Goal: Information Seeking & Learning: Learn about a topic

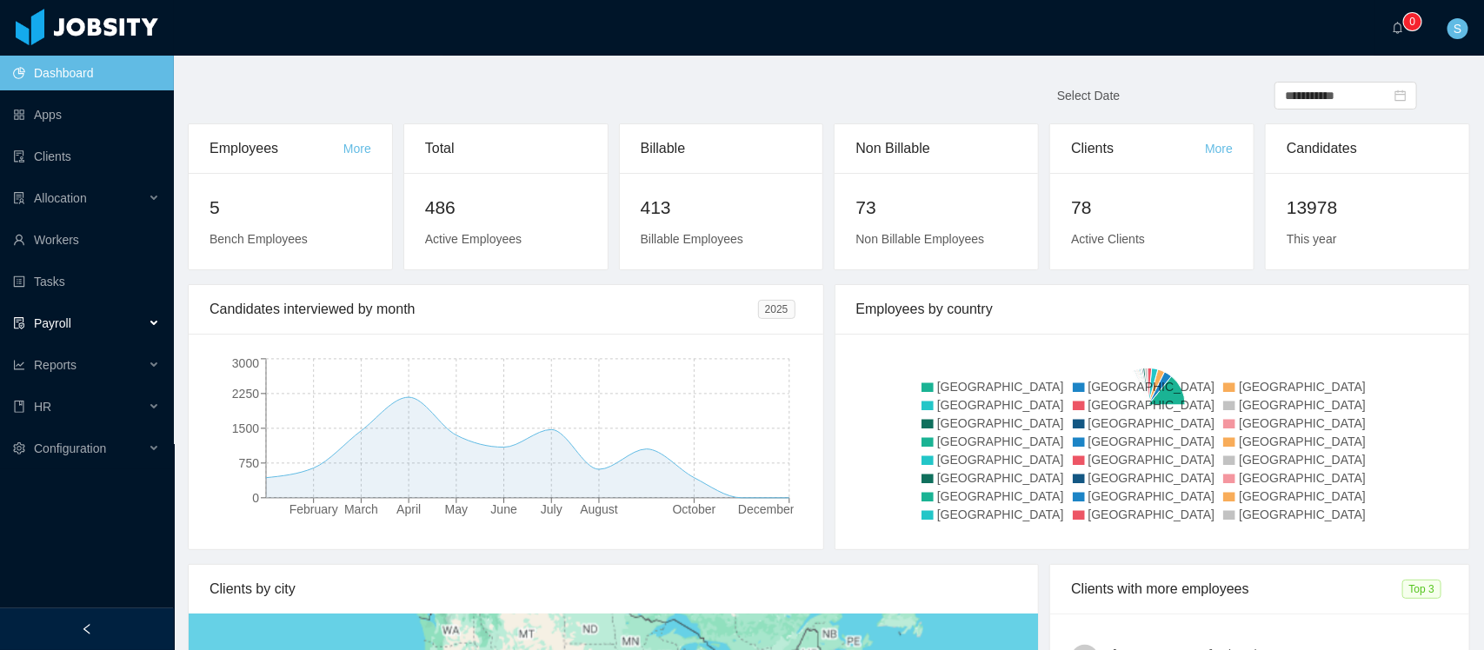
click at [140, 319] on div "Payroll" at bounding box center [87, 323] width 174 height 35
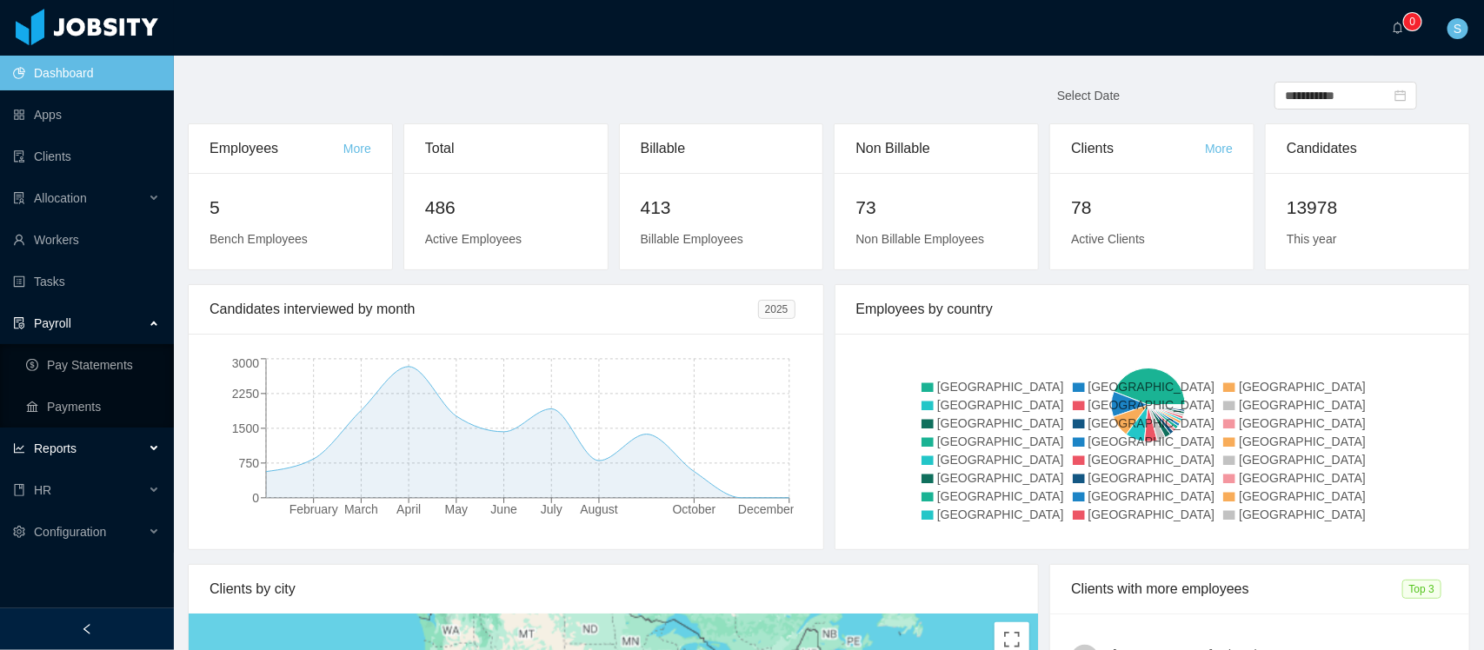
click at [92, 445] on div "Reports" at bounding box center [87, 448] width 174 height 35
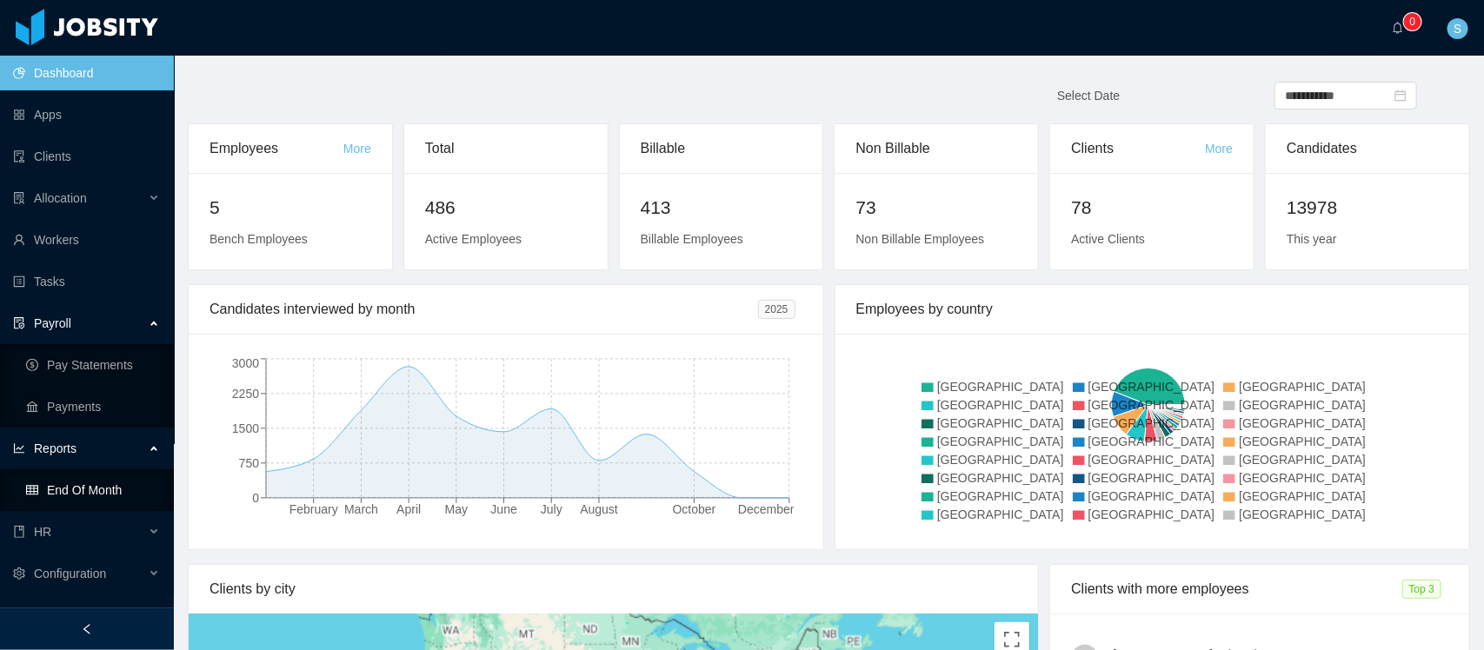
click at [94, 481] on link "End Of Month" at bounding box center [93, 490] width 134 height 35
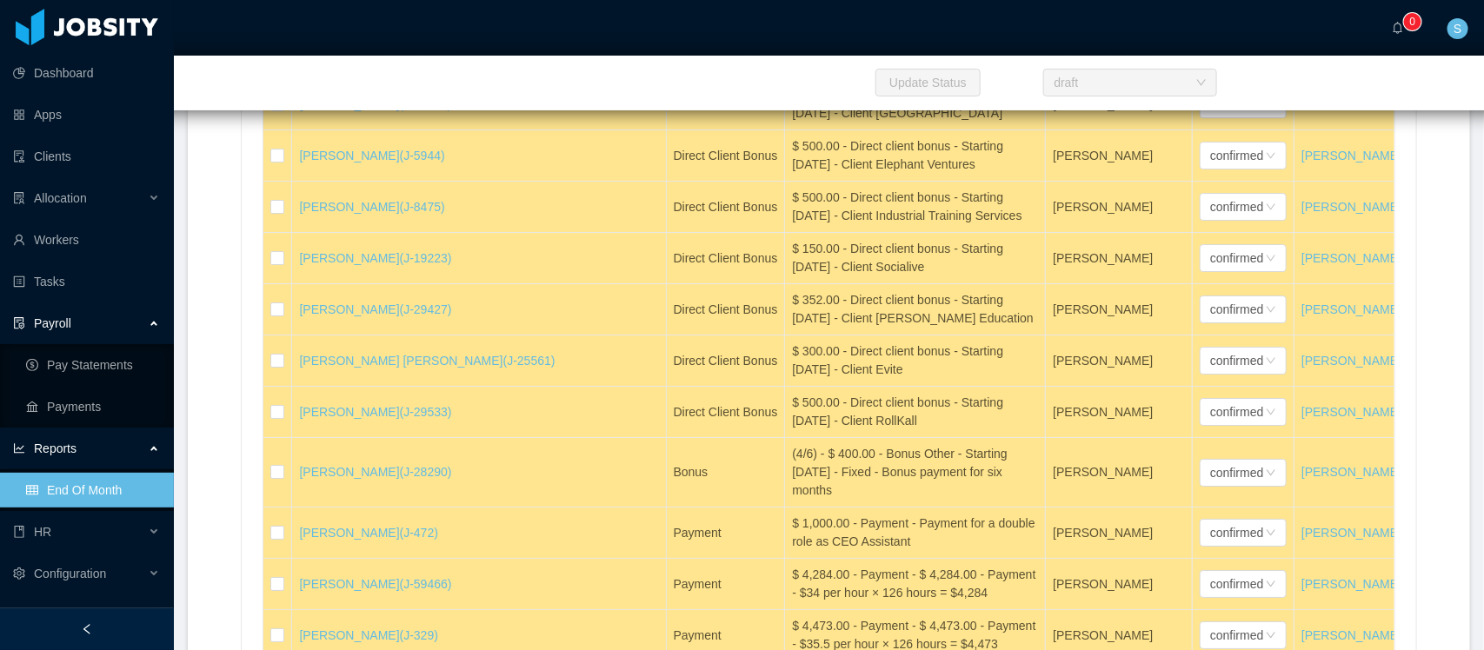
scroll to position [3012, 0]
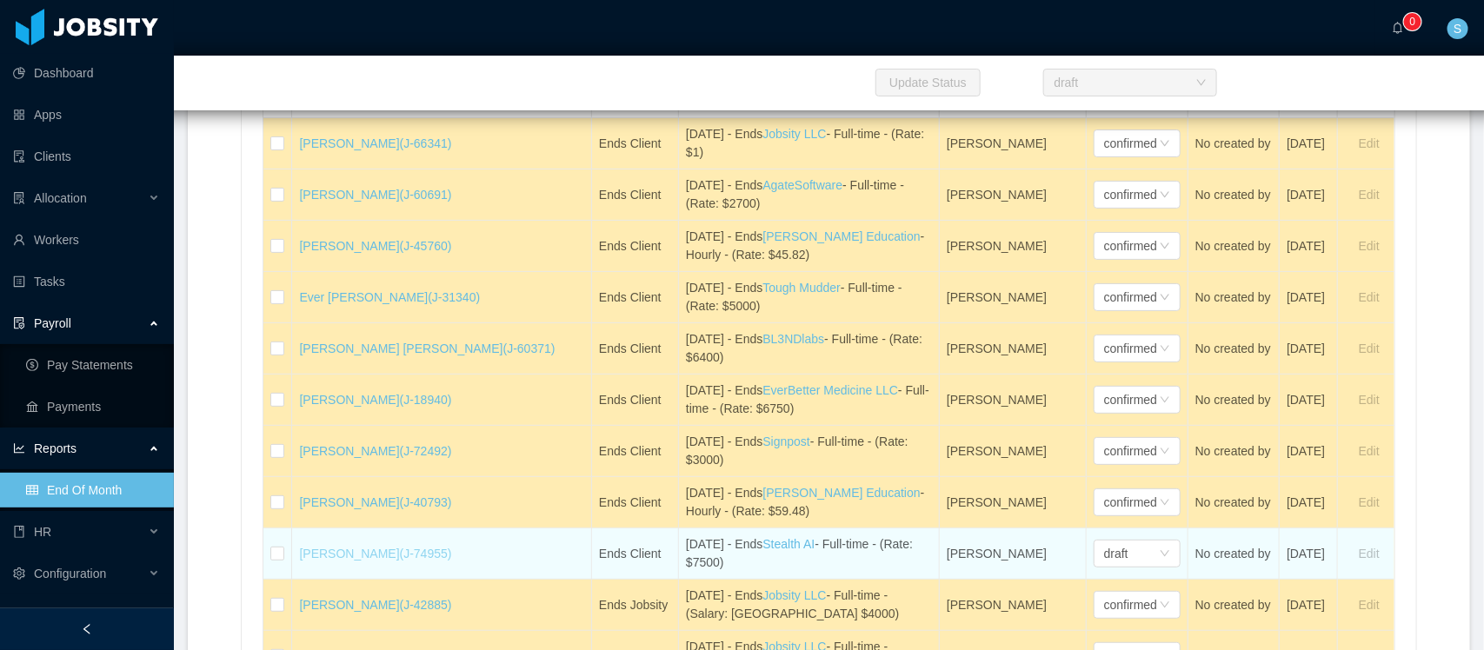
drag, startPoint x: 758, startPoint y: 585, endPoint x: 344, endPoint y: 592, distance: 413.8
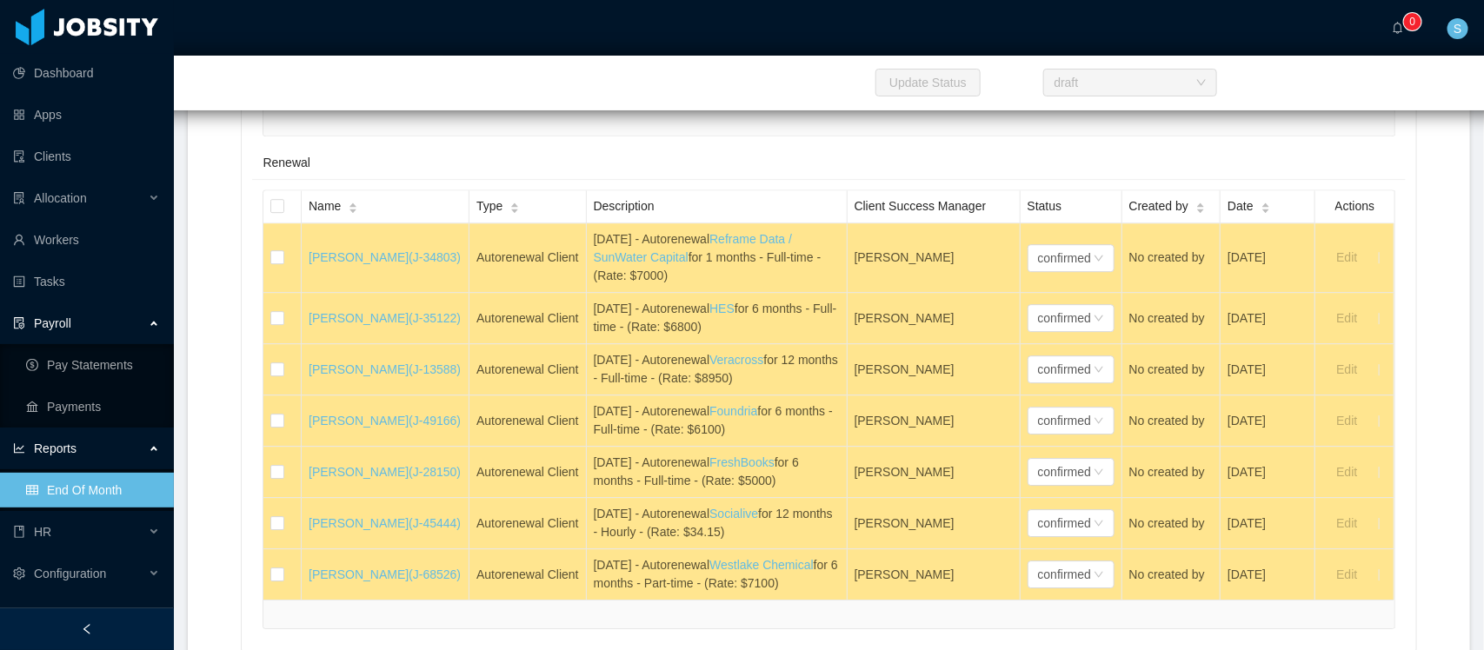
scroll to position [5402, 0]
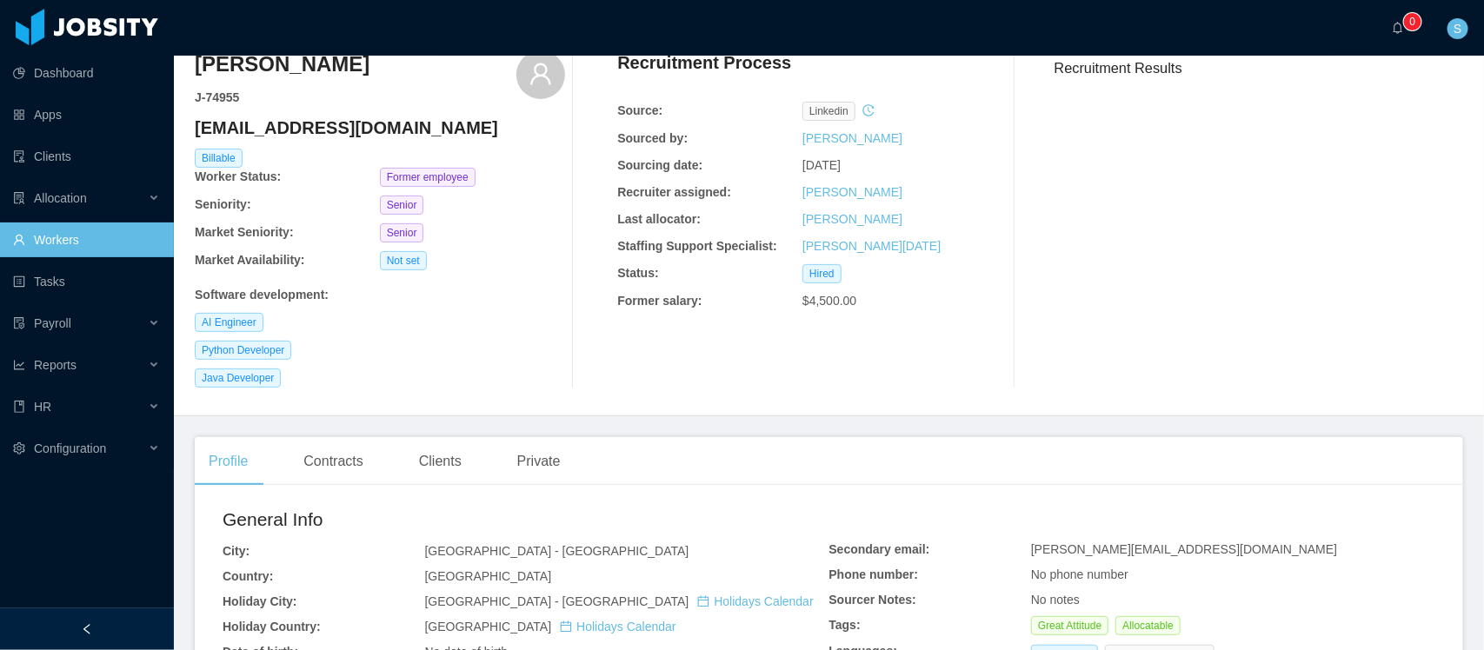
scroll to position [109, 0]
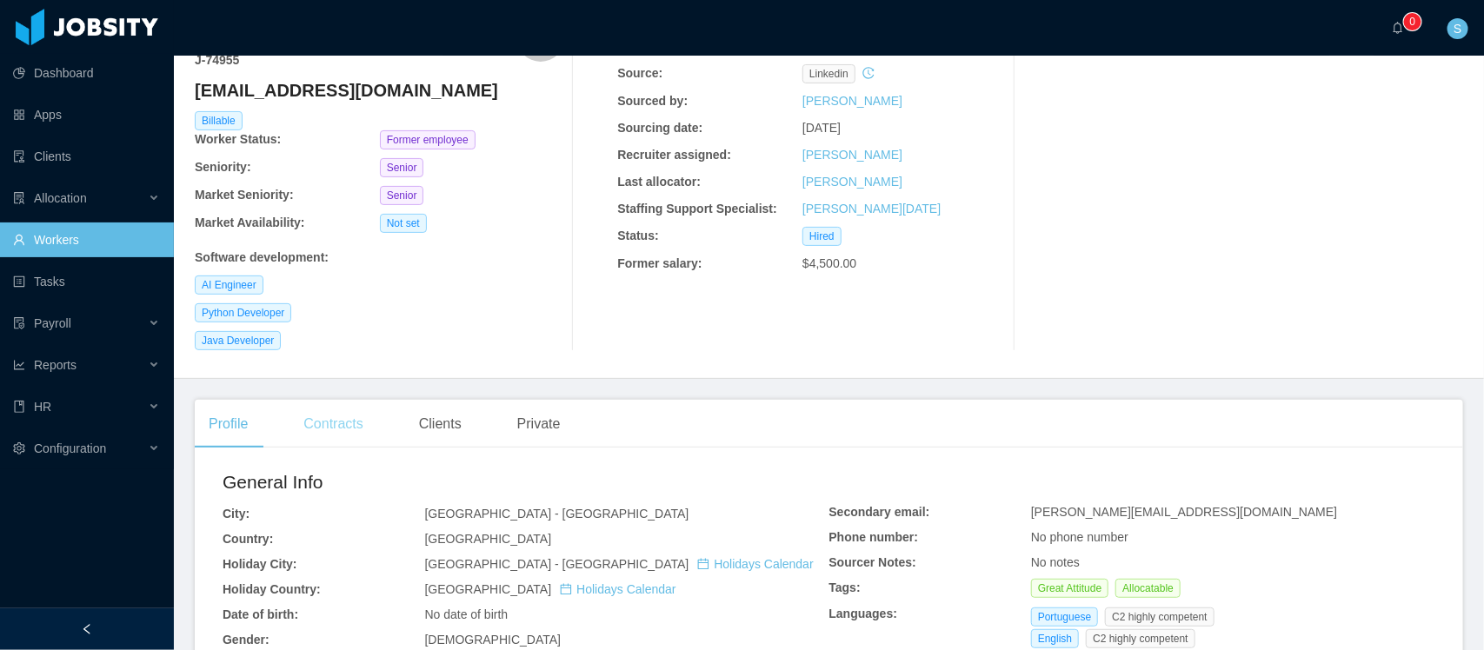
click at [332, 409] on div "Contracts" at bounding box center [332, 424] width 87 height 49
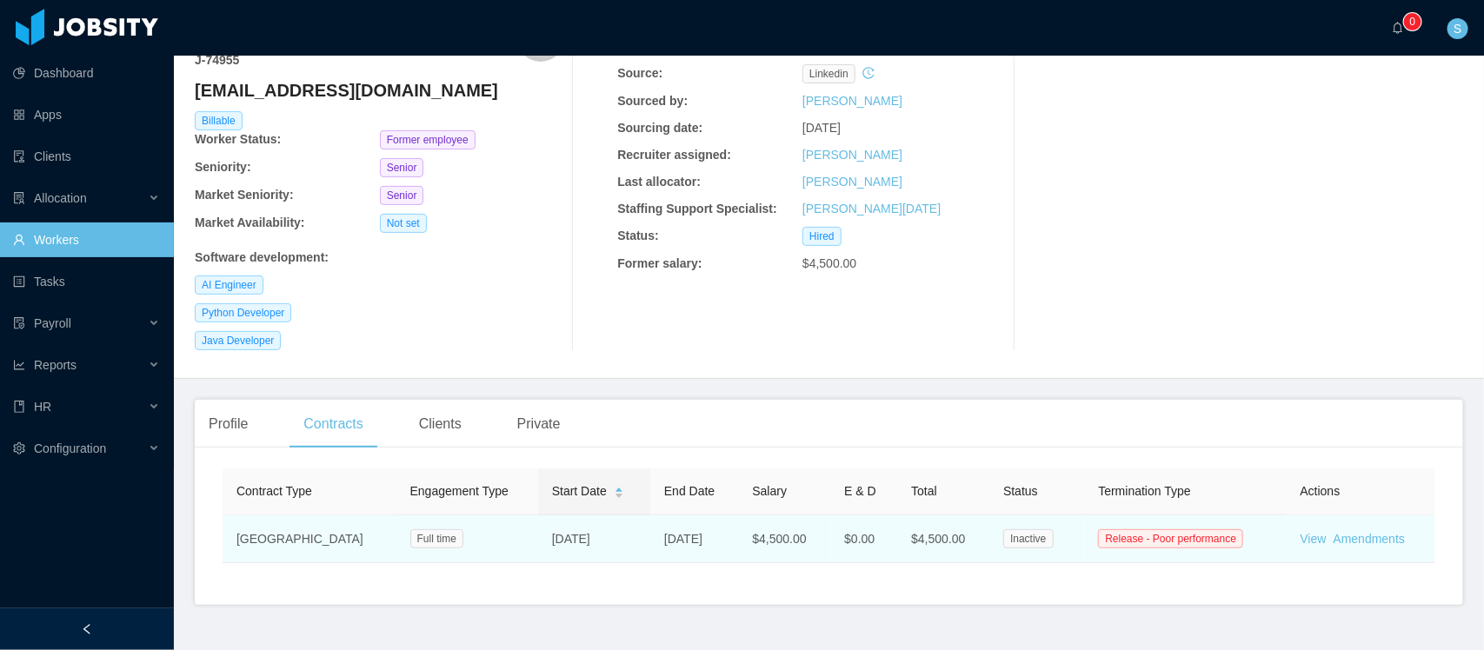
click at [1300, 556] on td "View Amendments" at bounding box center [1360, 539] width 149 height 48
click at [1302, 544] on link "View" at bounding box center [1313, 539] width 26 height 14
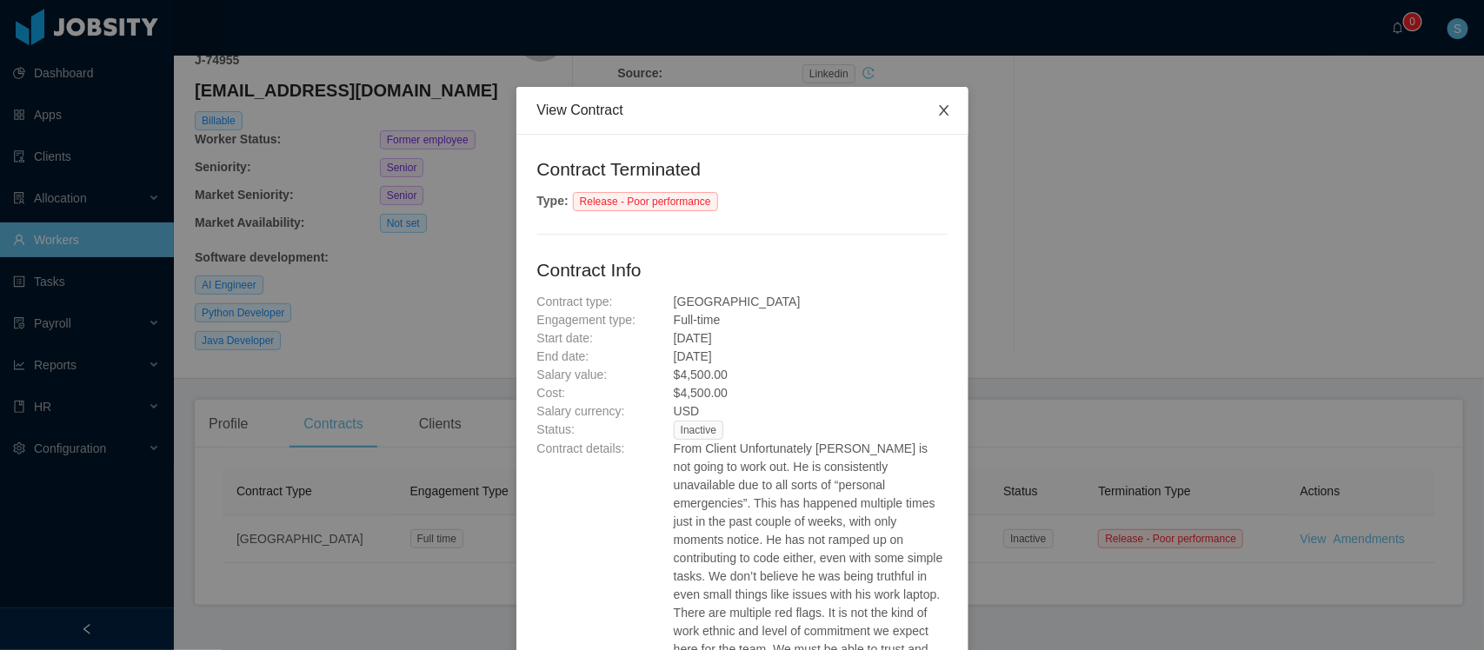
click at [939, 110] on icon "icon: close" at bounding box center [944, 110] width 10 height 10
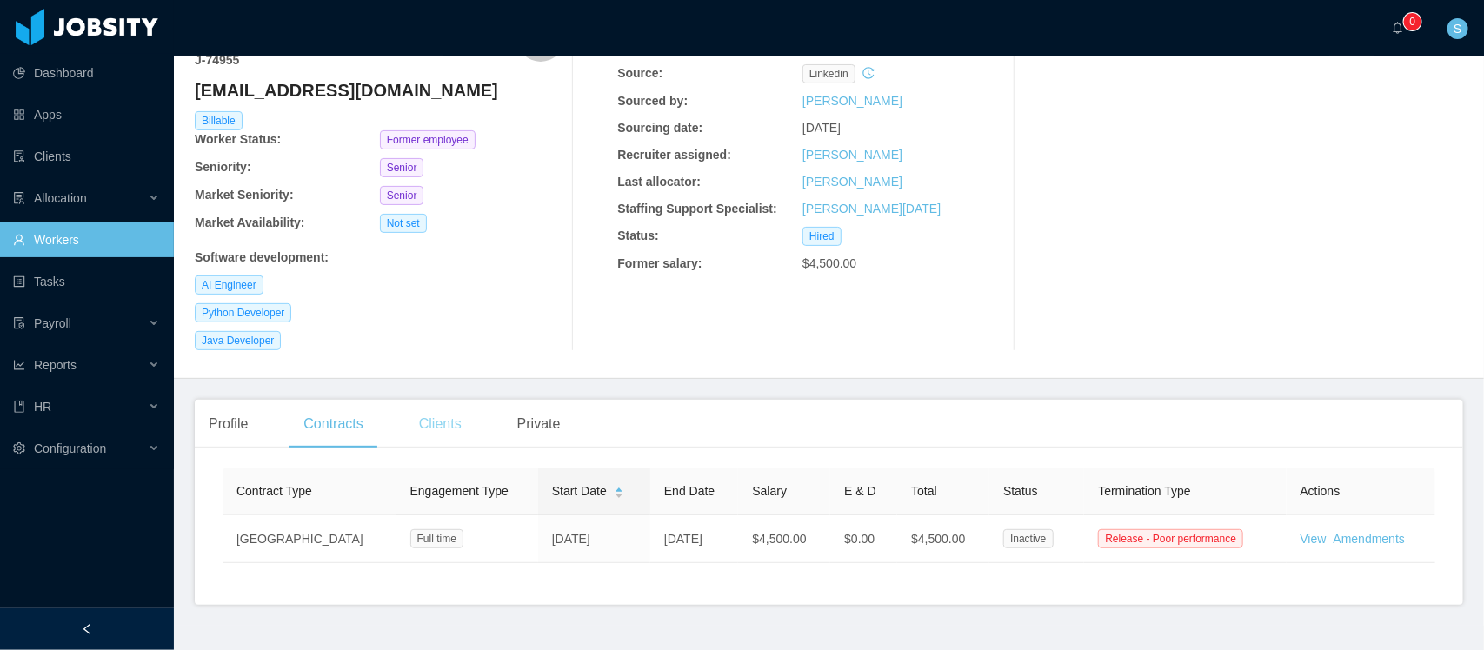
click at [463, 417] on div "Clients" at bounding box center [440, 424] width 70 height 49
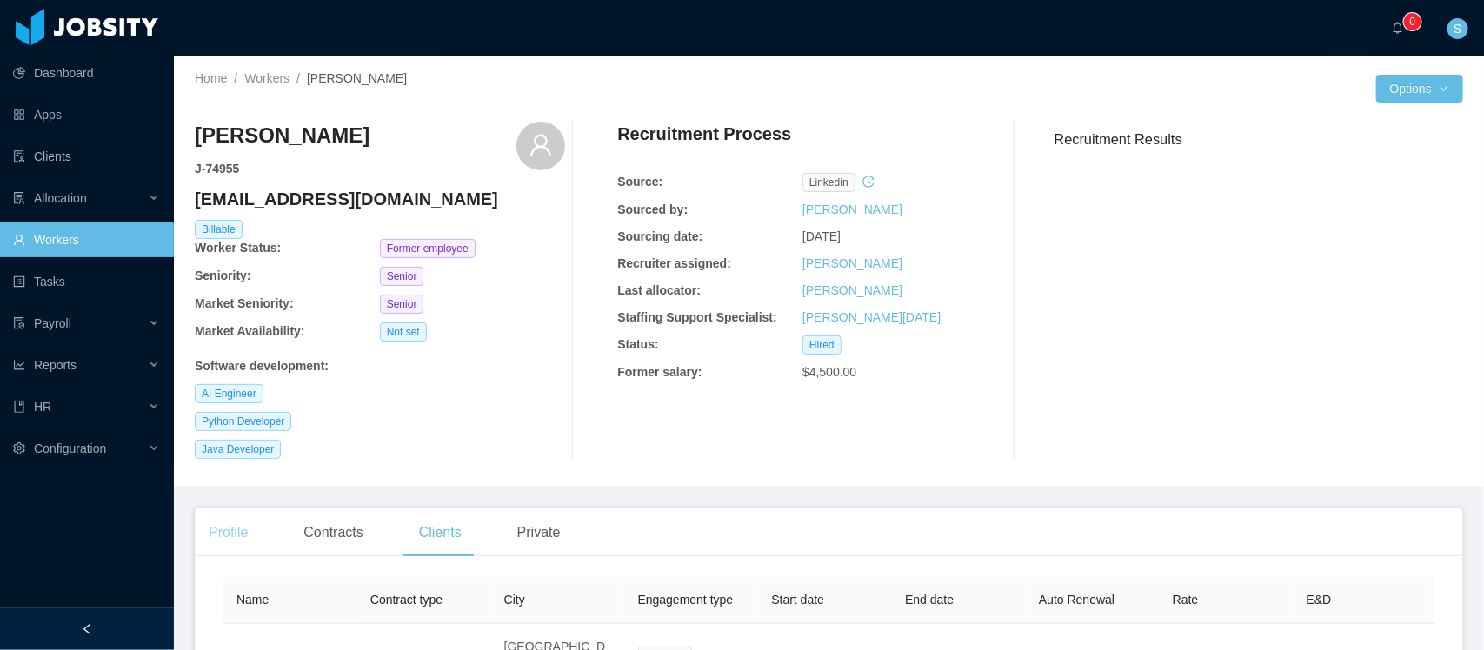
click at [242, 542] on div "Profile" at bounding box center [228, 533] width 67 height 49
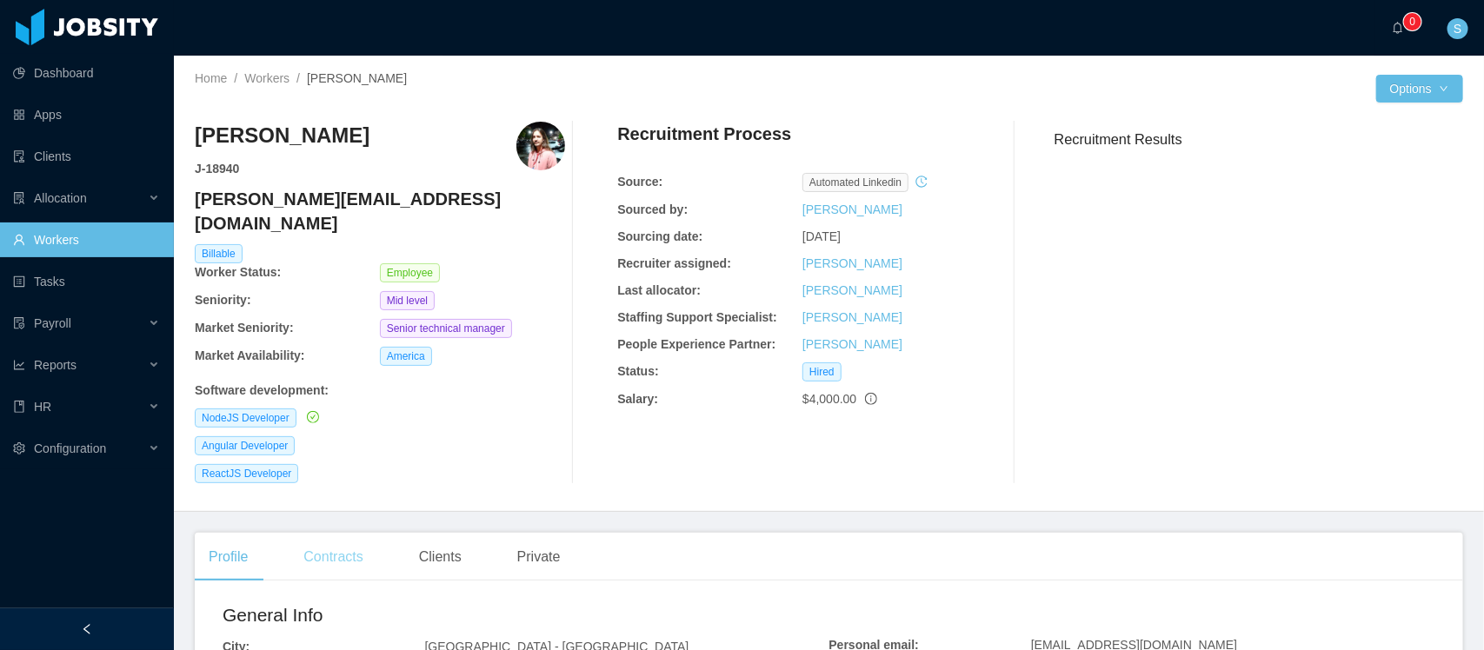
click at [337, 536] on div "Contracts" at bounding box center [332, 557] width 87 height 49
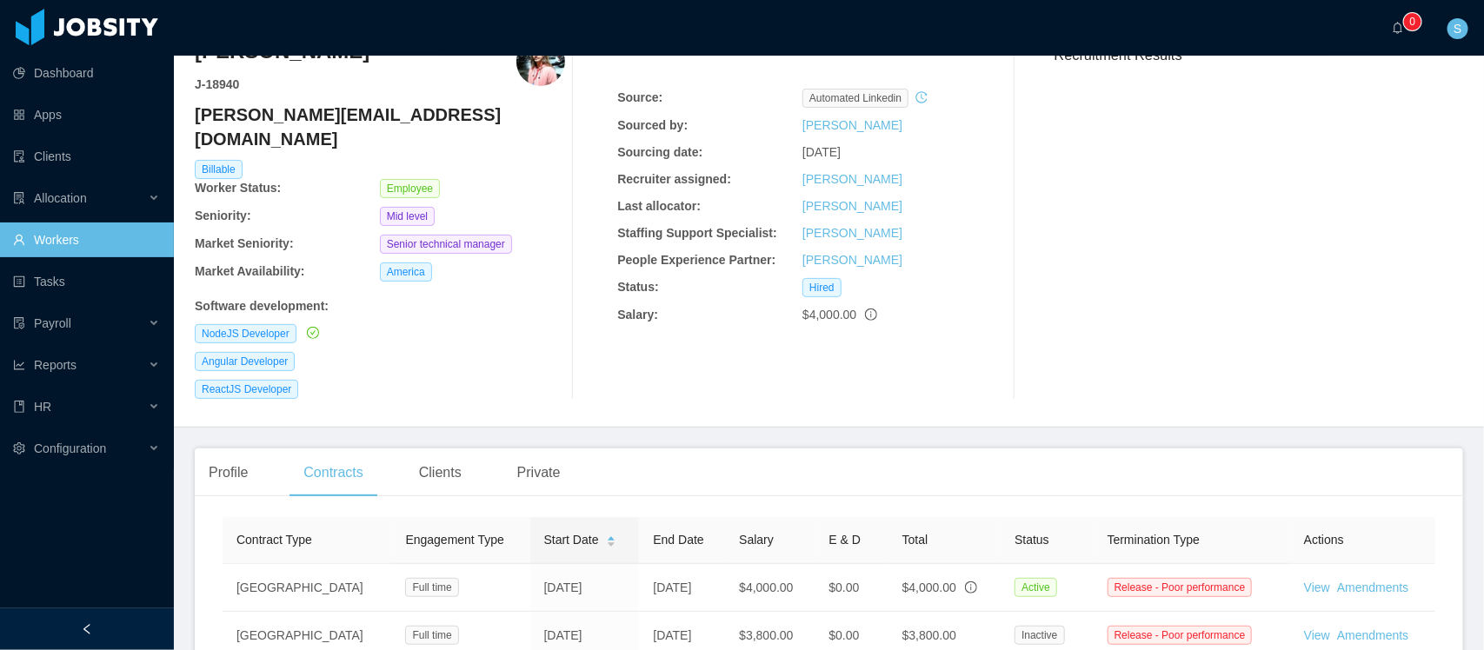
scroll to position [213, 0]
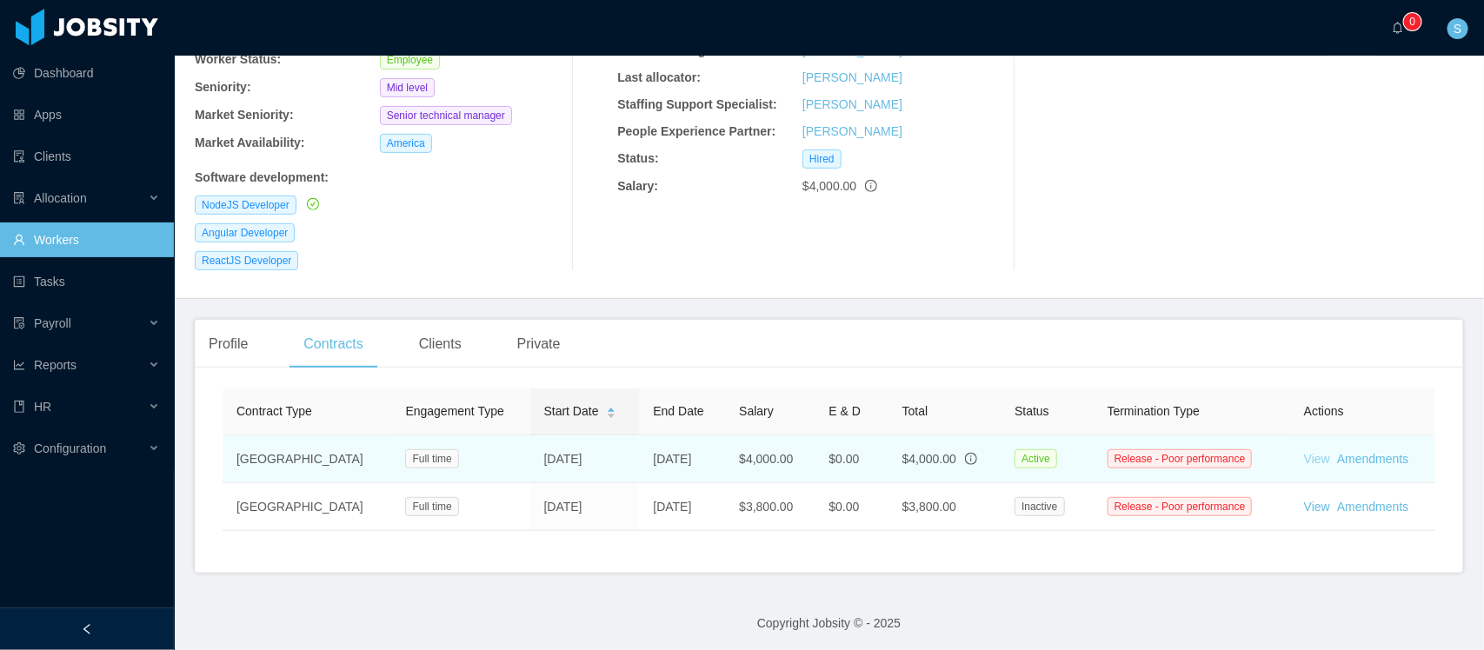
click at [1304, 452] on link "View" at bounding box center [1317, 459] width 26 height 14
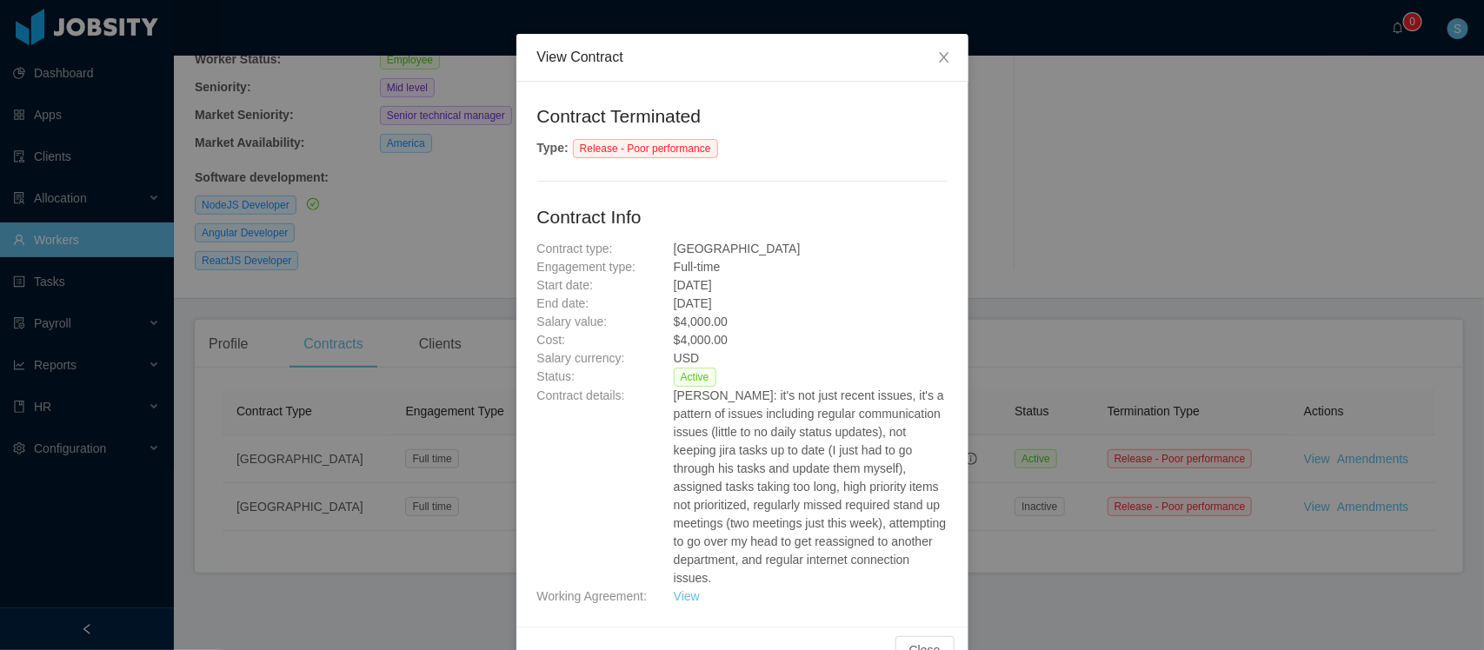
scroll to position [78, 0]
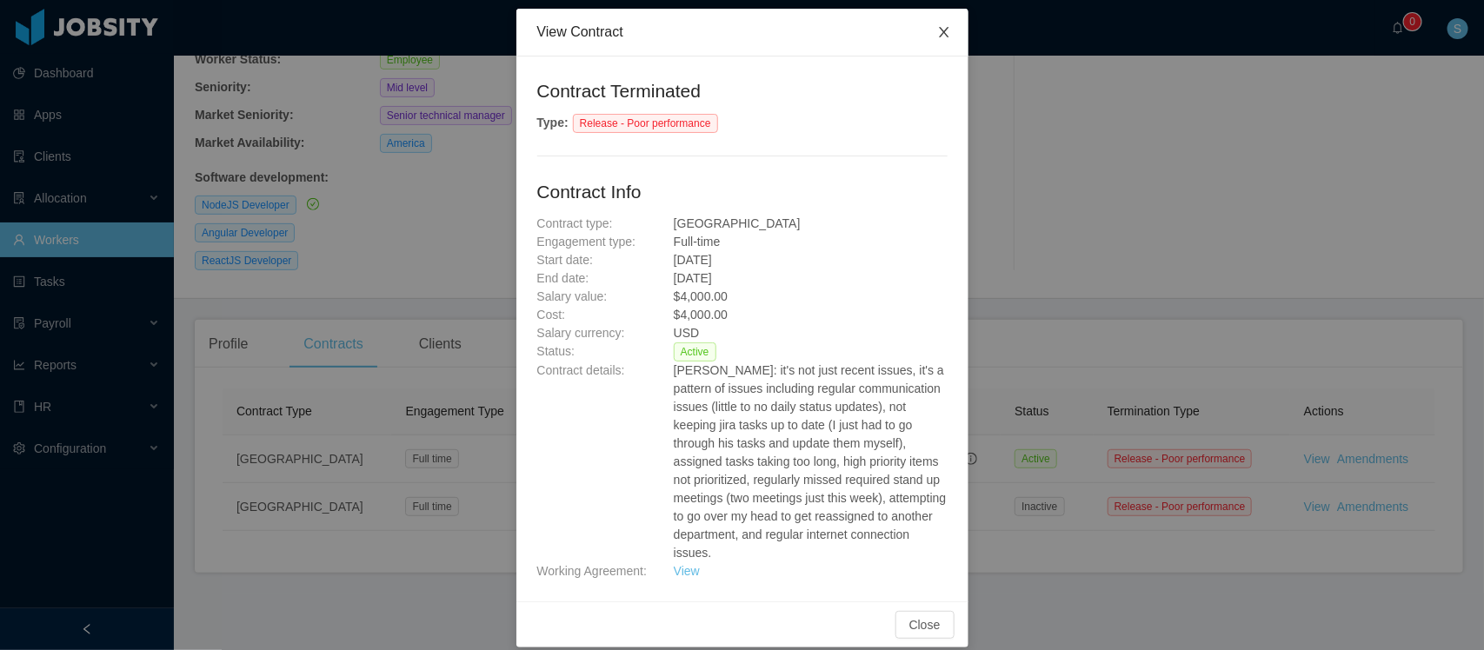
click at [937, 30] on icon "icon: close" at bounding box center [944, 32] width 14 height 14
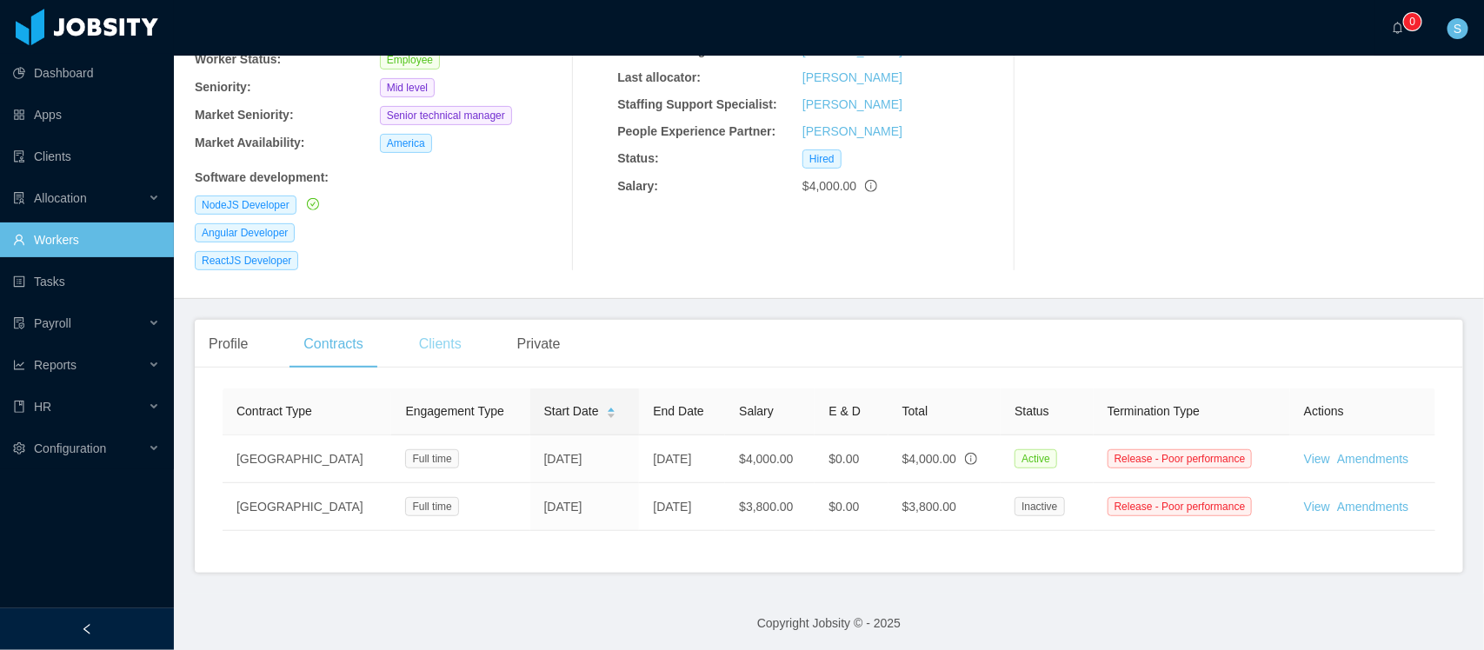
click at [441, 331] on div "Clients" at bounding box center [440, 344] width 70 height 49
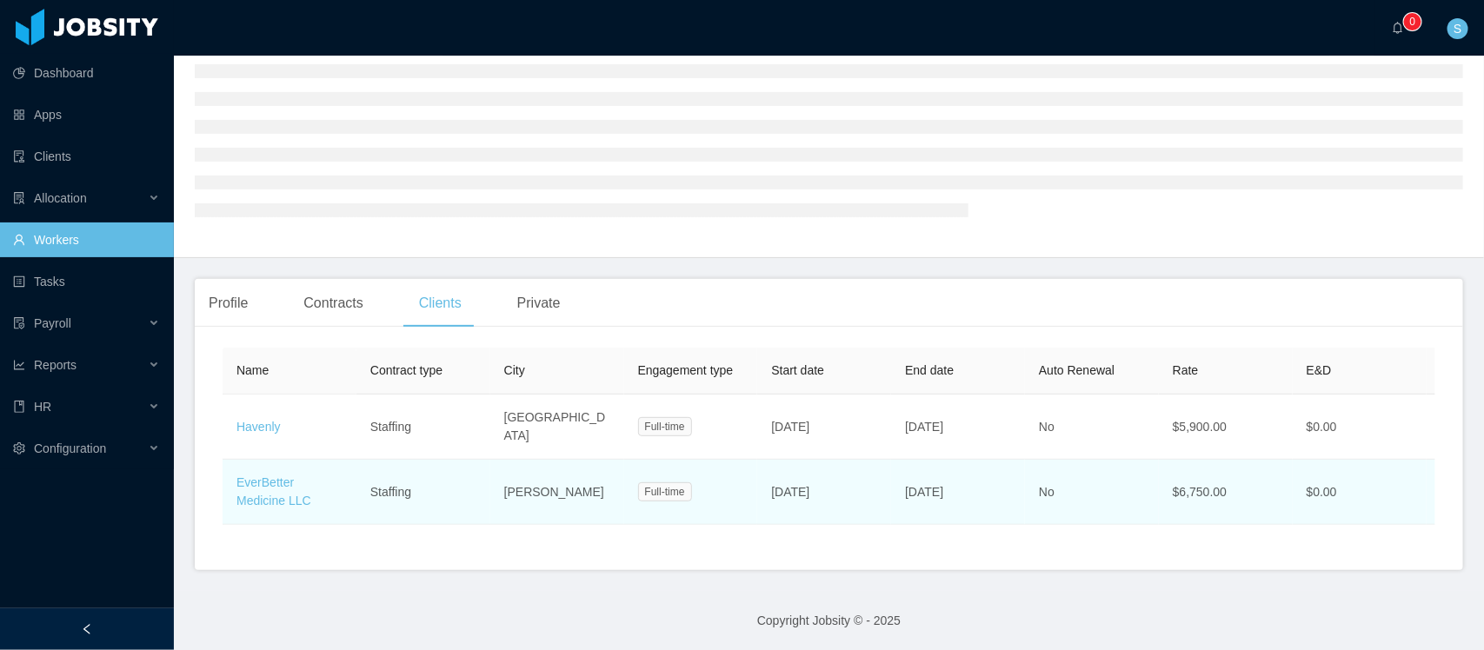
scroll to position [170, 0]
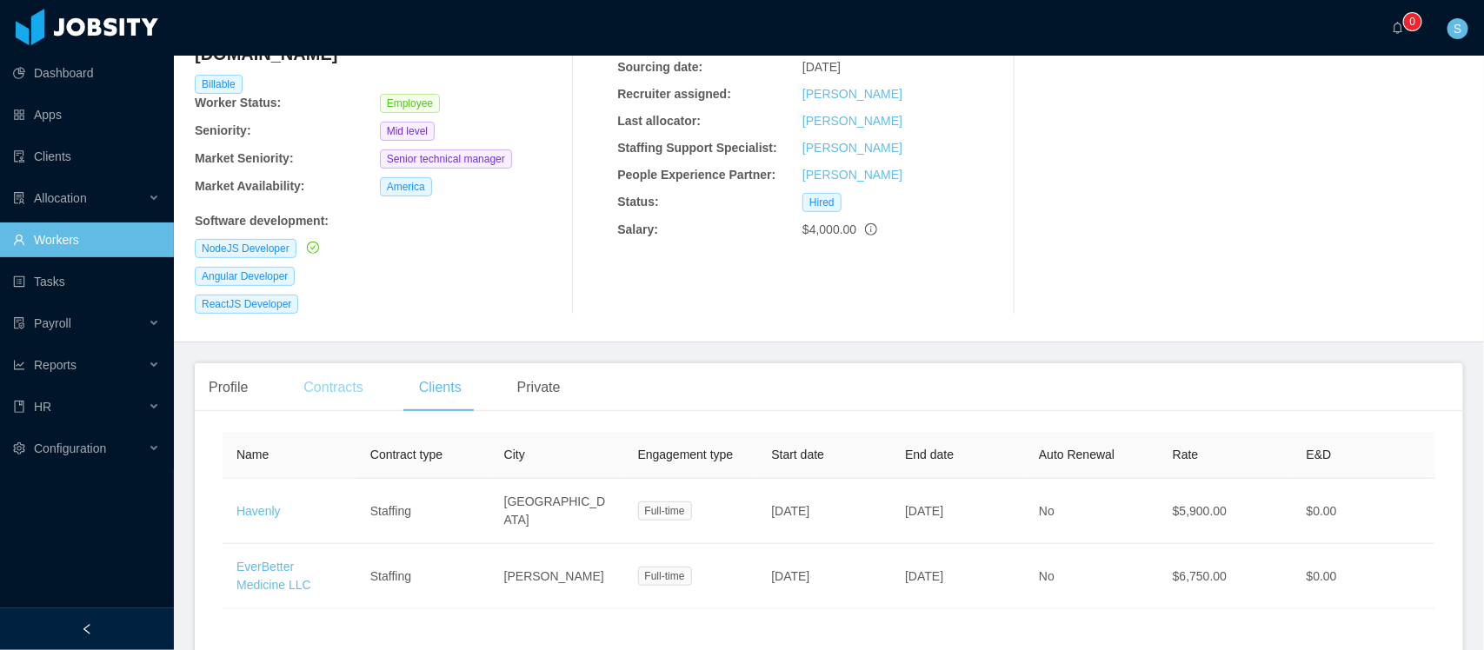
click at [341, 370] on div "Contracts" at bounding box center [332, 387] width 87 height 49
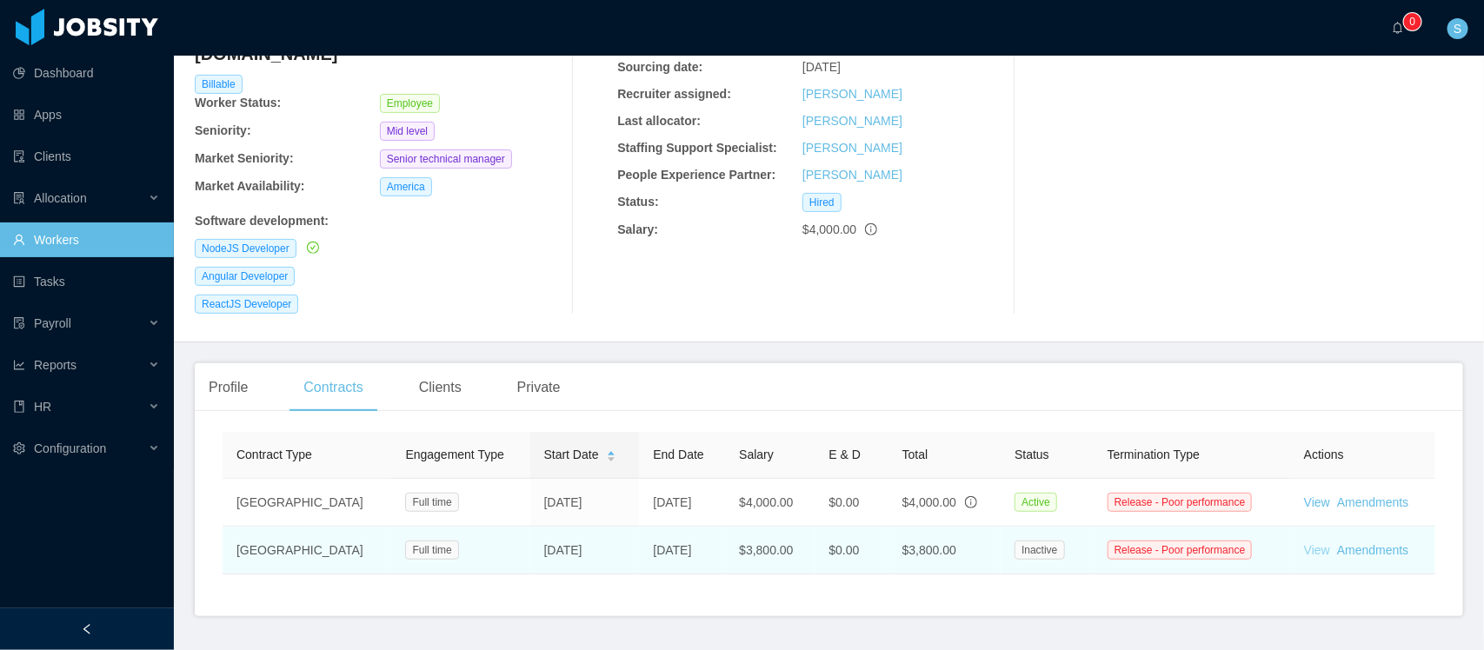
click at [1304, 543] on link "View" at bounding box center [1317, 550] width 26 height 14
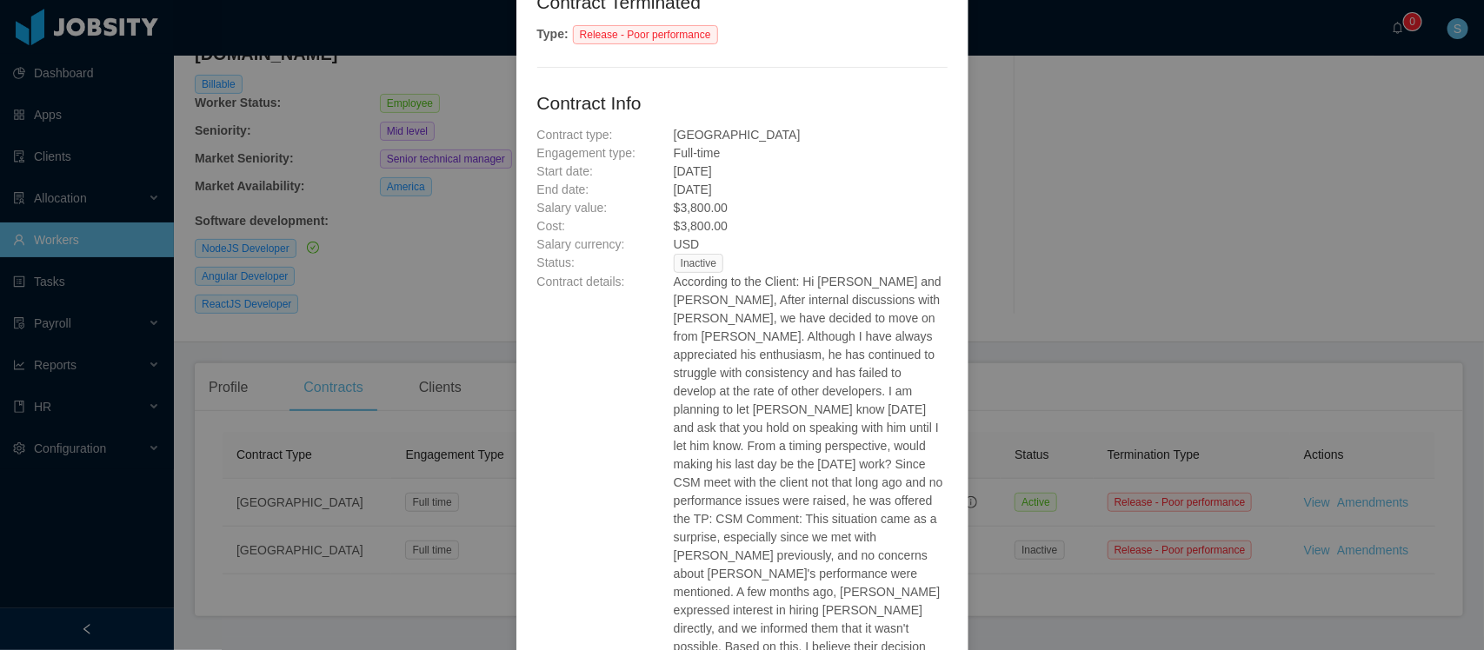
scroll to position [217, 0]
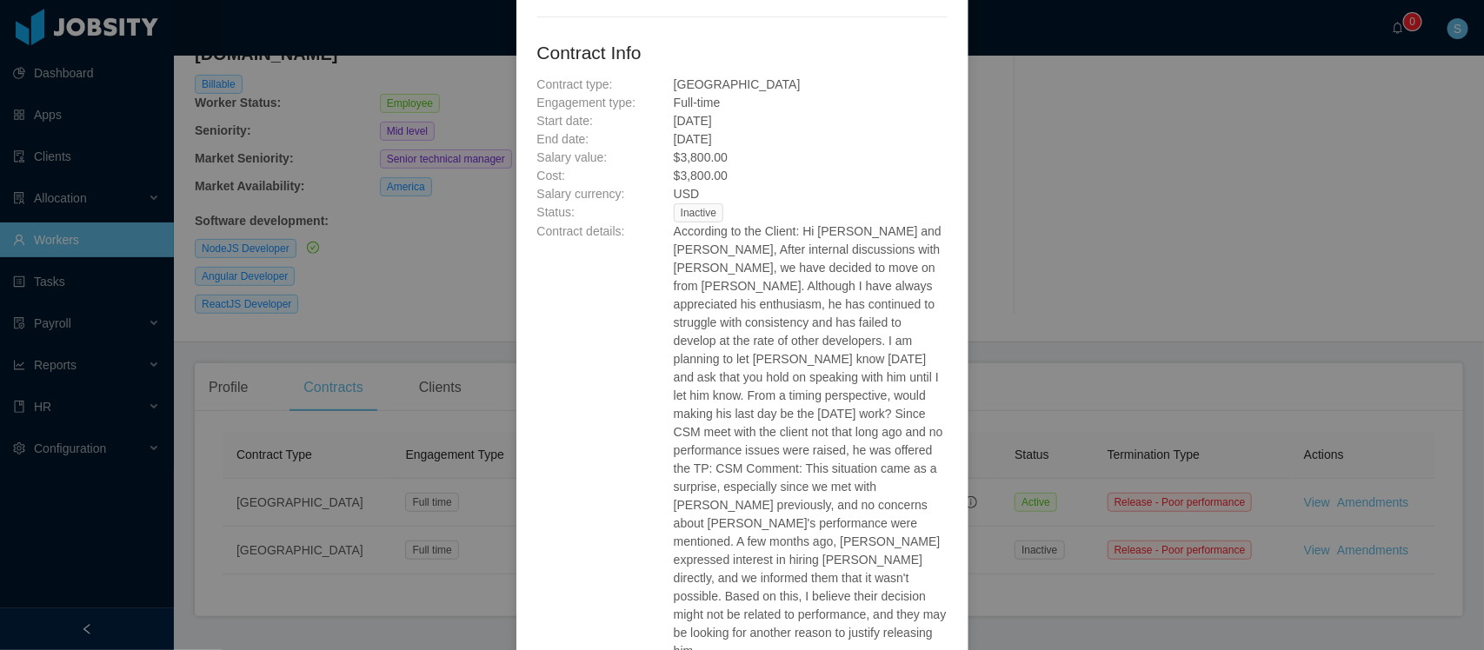
click at [1185, 118] on div "View Contract Contract Terminated Type : Release - Poor performance Contract In…" at bounding box center [742, 325] width 1484 height 650
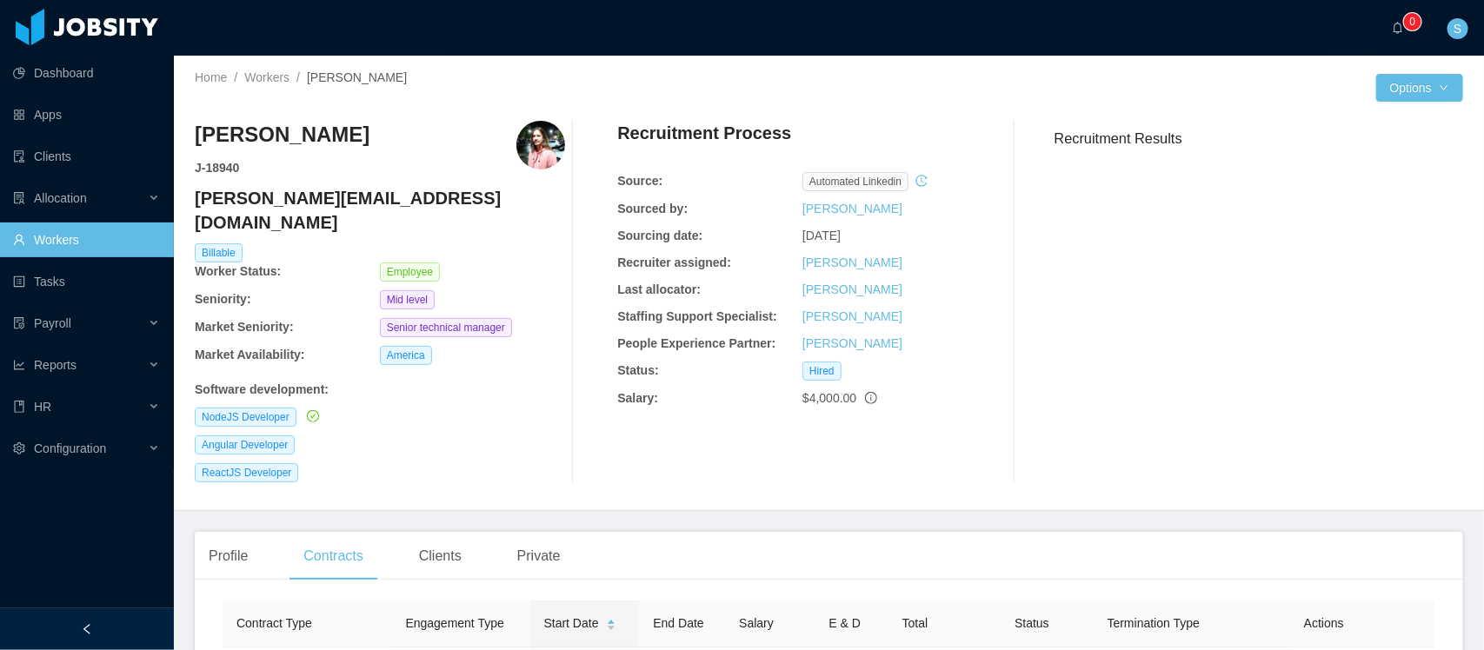
scroll to position [0, 0]
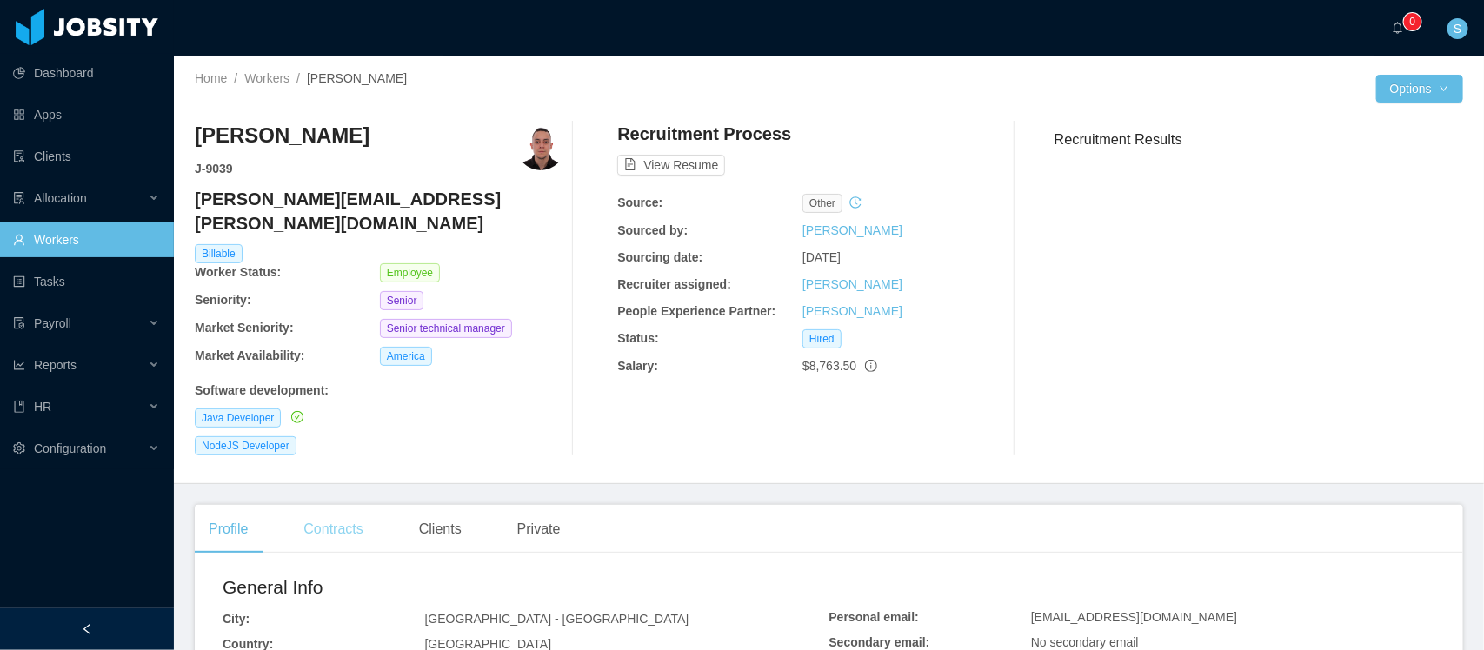
click at [349, 509] on div "Contracts" at bounding box center [332, 529] width 87 height 49
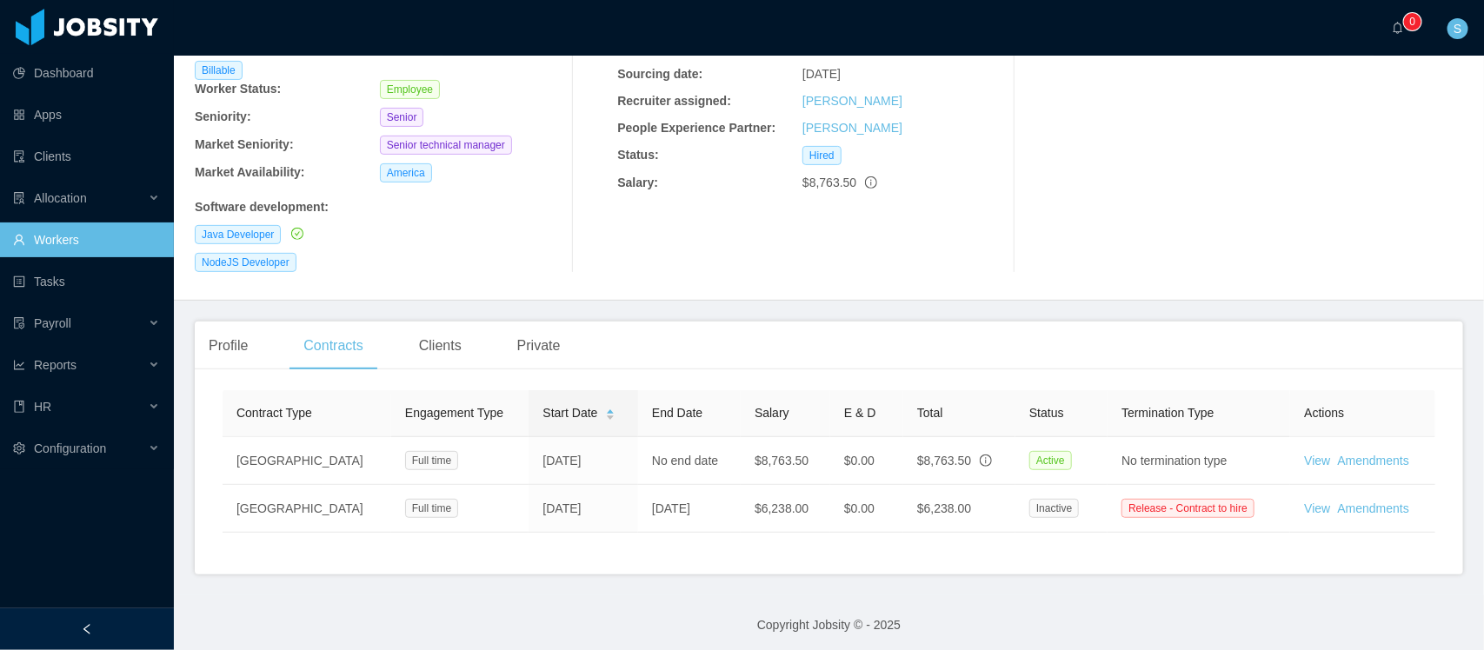
scroll to position [184, 0]
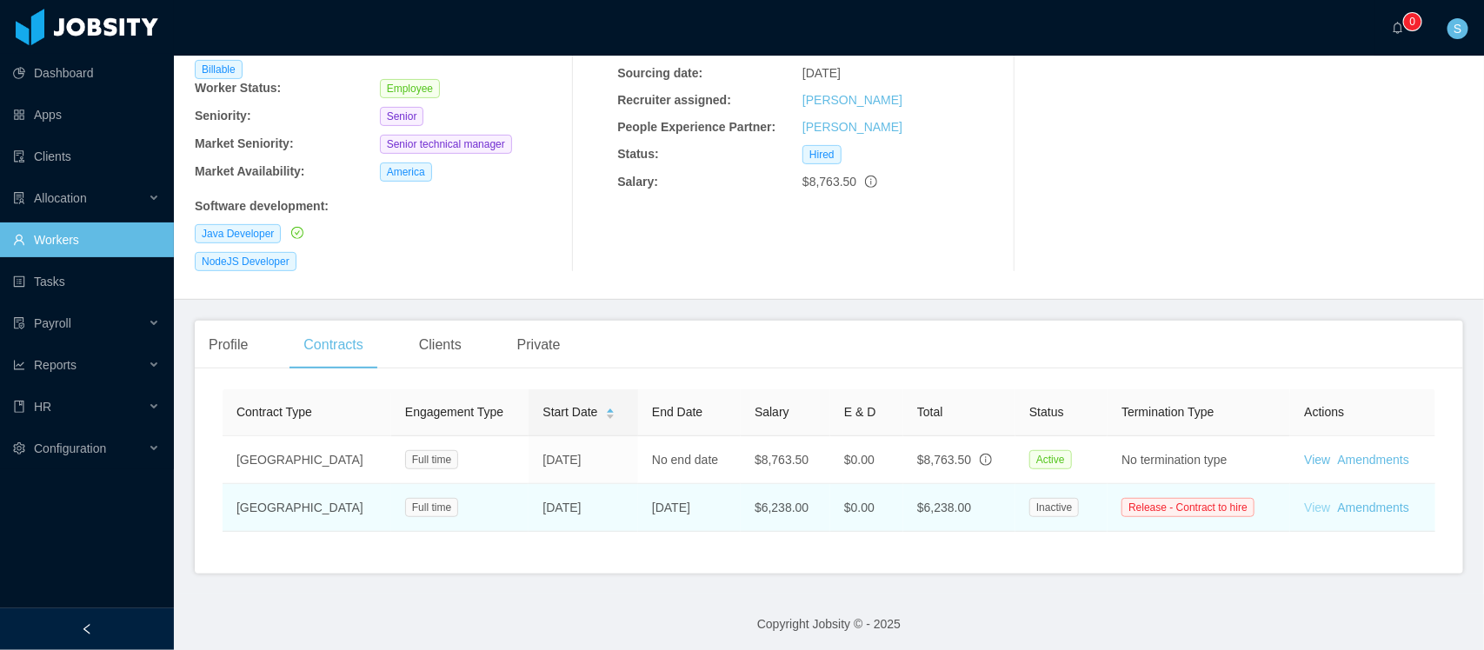
click at [1304, 501] on link "View" at bounding box center [1317, 508] width 26 height 14
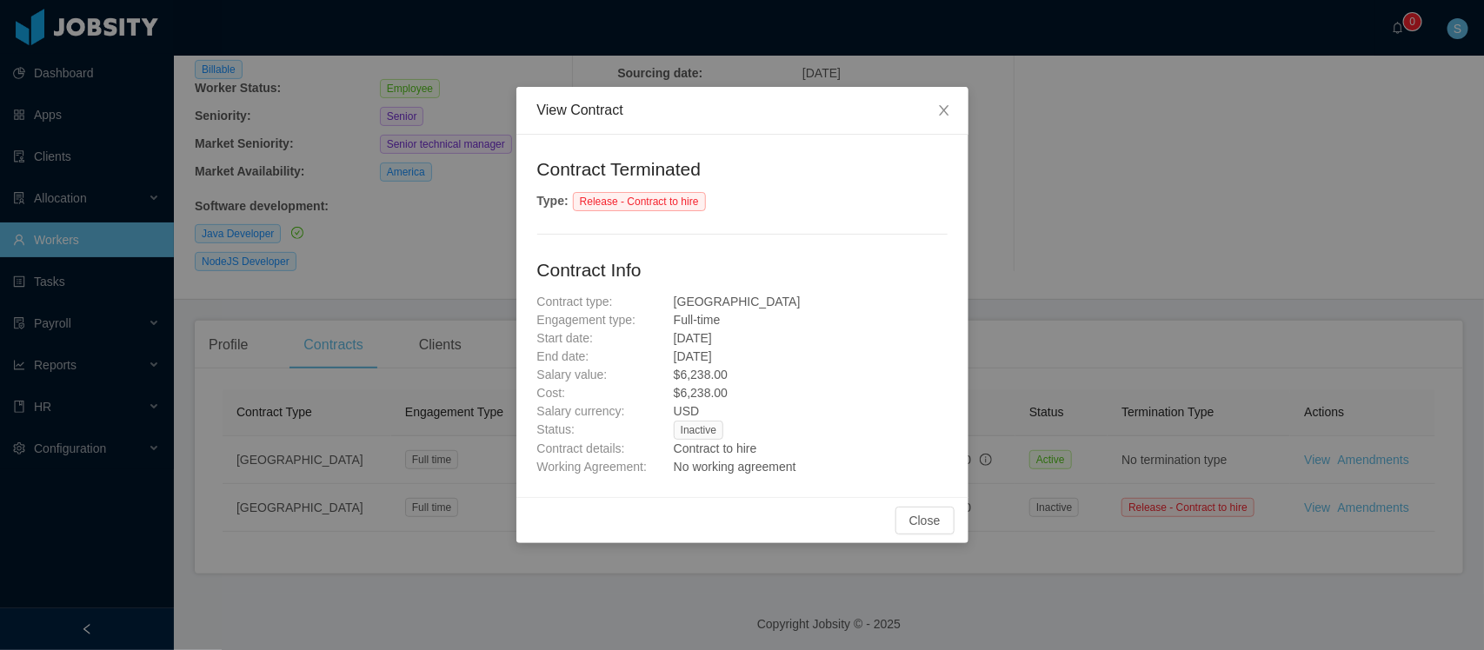
click at [748, 449] on span "Contract to hire" at bounding box center [715, 449] width 83 height 14
copy span "Contract to hire"
click at [947, 107] on icon "icon: close" at bounding box center [944, 110] width 10 height 10
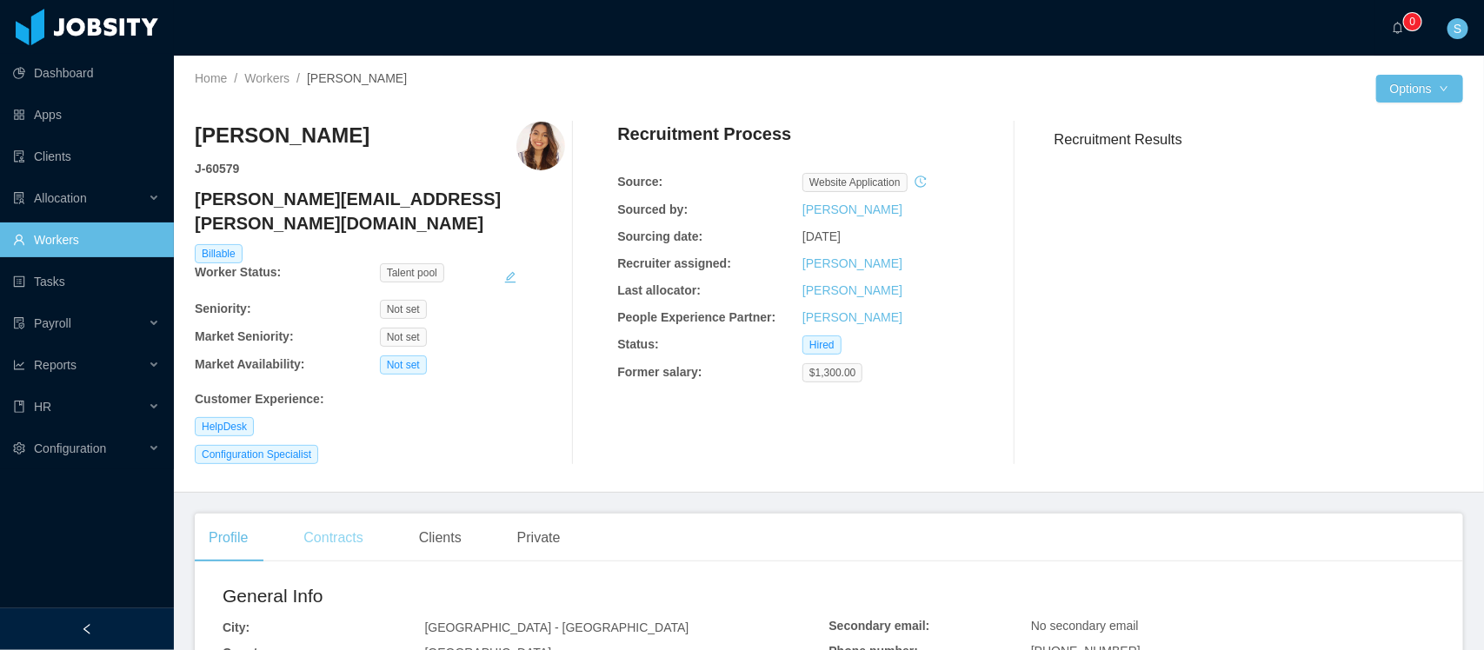
click at [330, 518] on div "Contracts" at bounding box center [332, 538] width 87 height 49
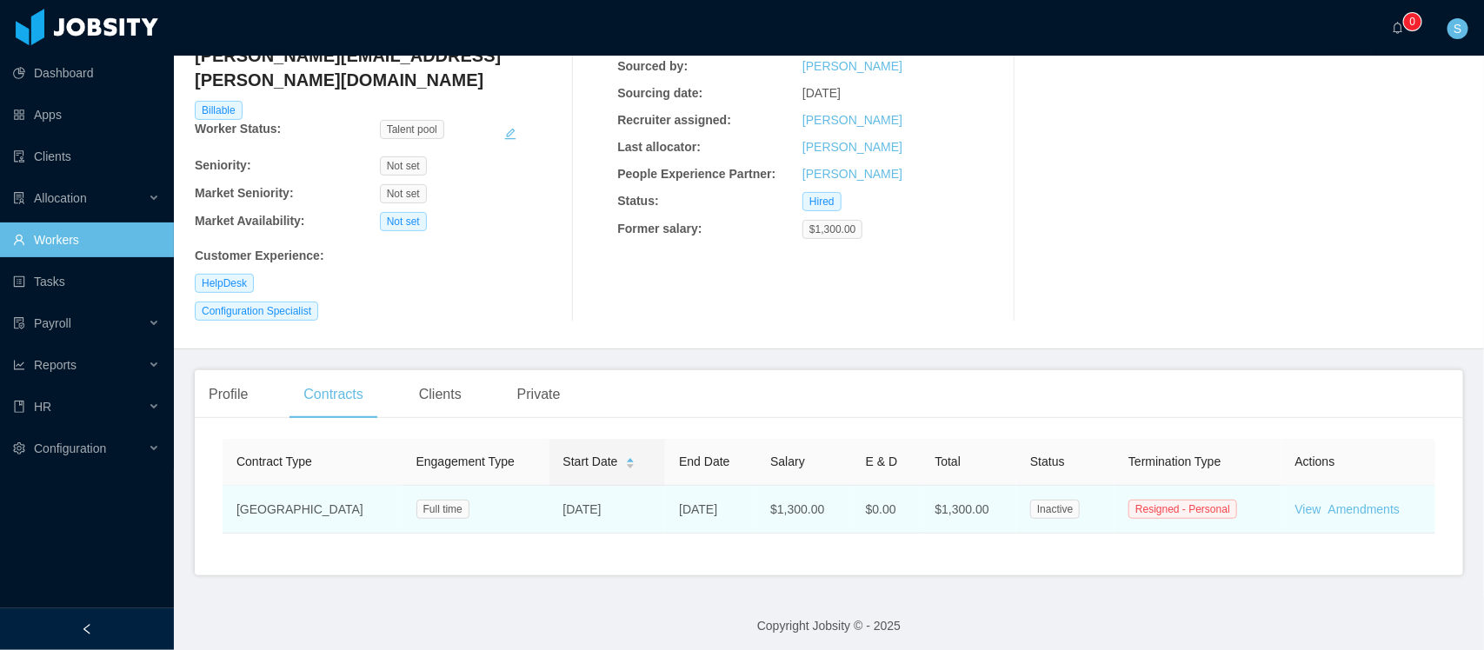
scroll to position [144, 0]
click at [1295, 502] on link "View" at bounding box center [1308, 509] width 26 height 14
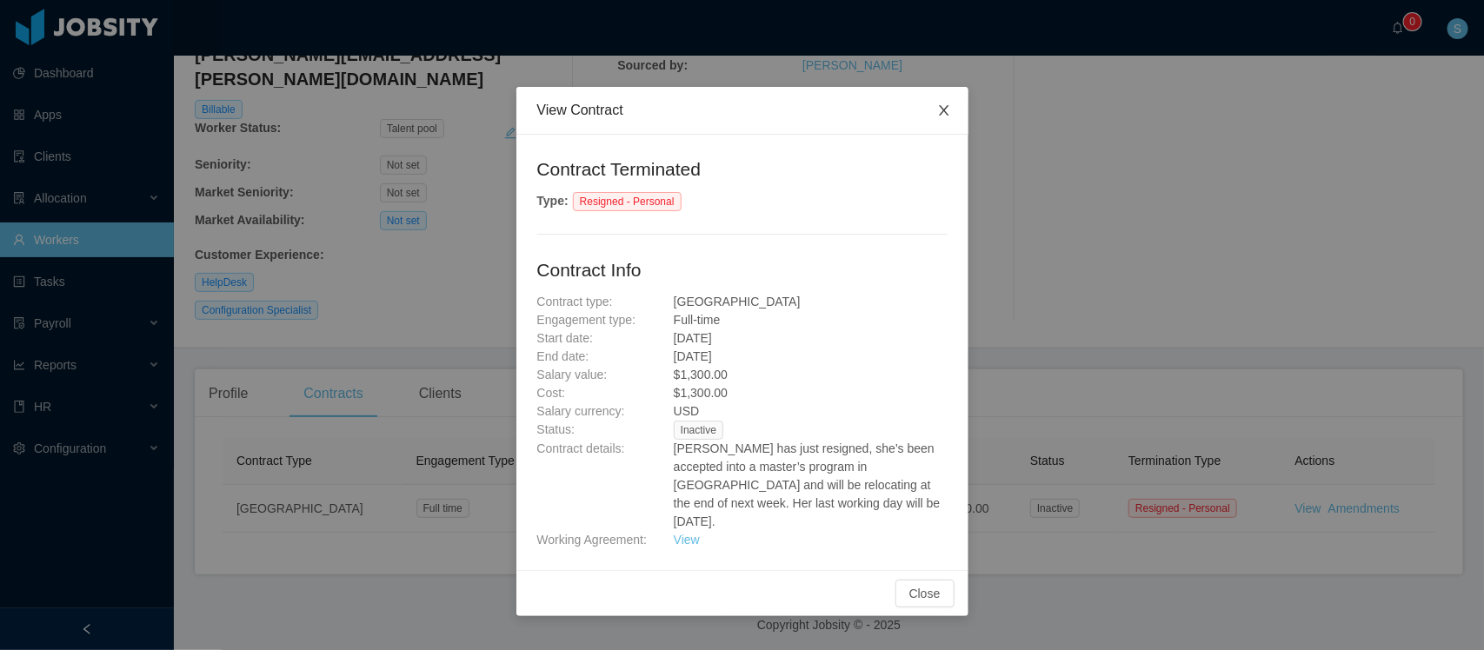
click at [950, 118] on span "Close" at bounding box center [944, 111] width 49 height 49
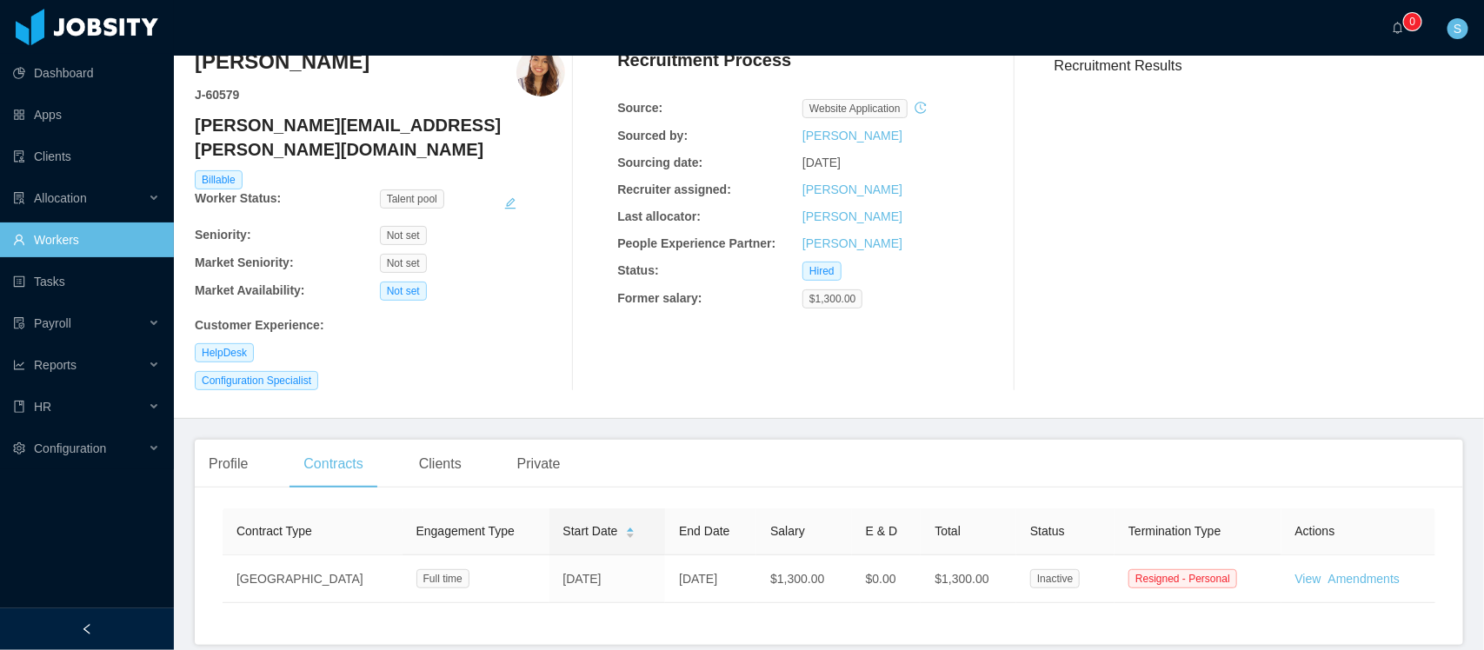
scroll to position [36, 0]
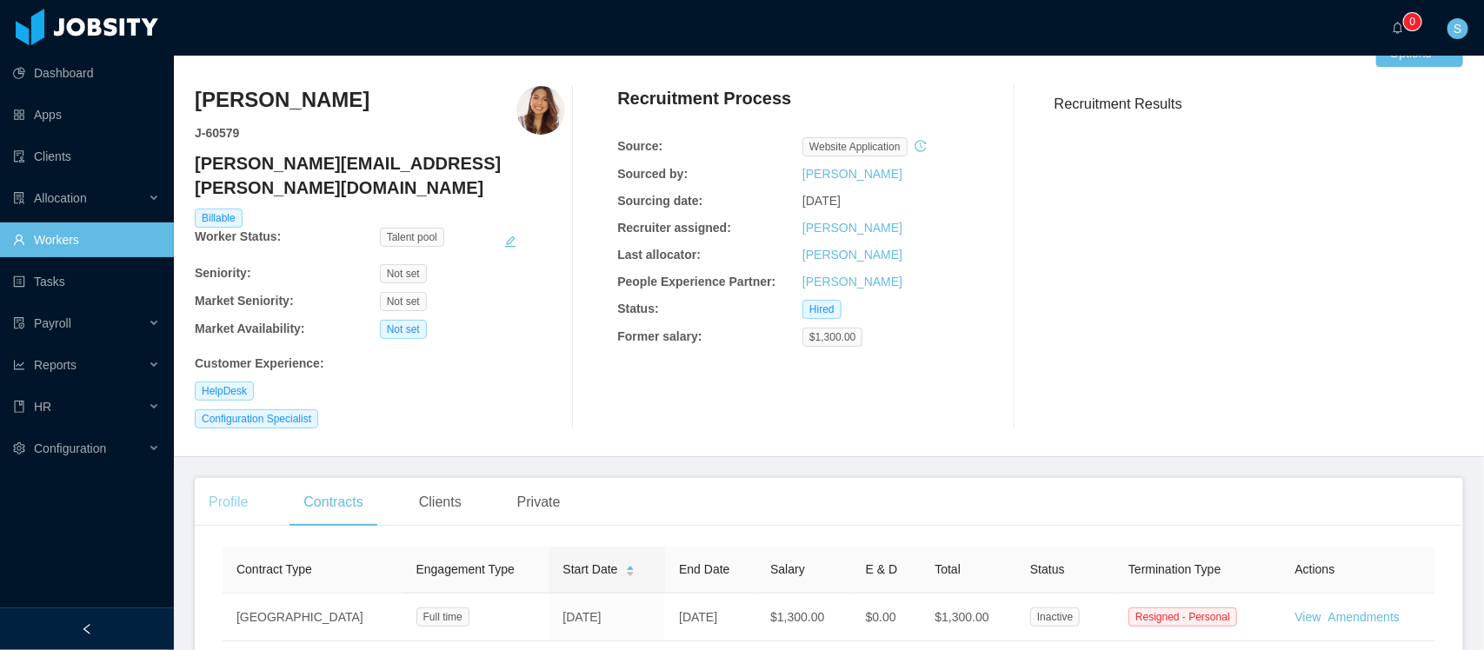
click at [236, 481] on div "Profile" at bounding box center [228, 502] width 67 height 49
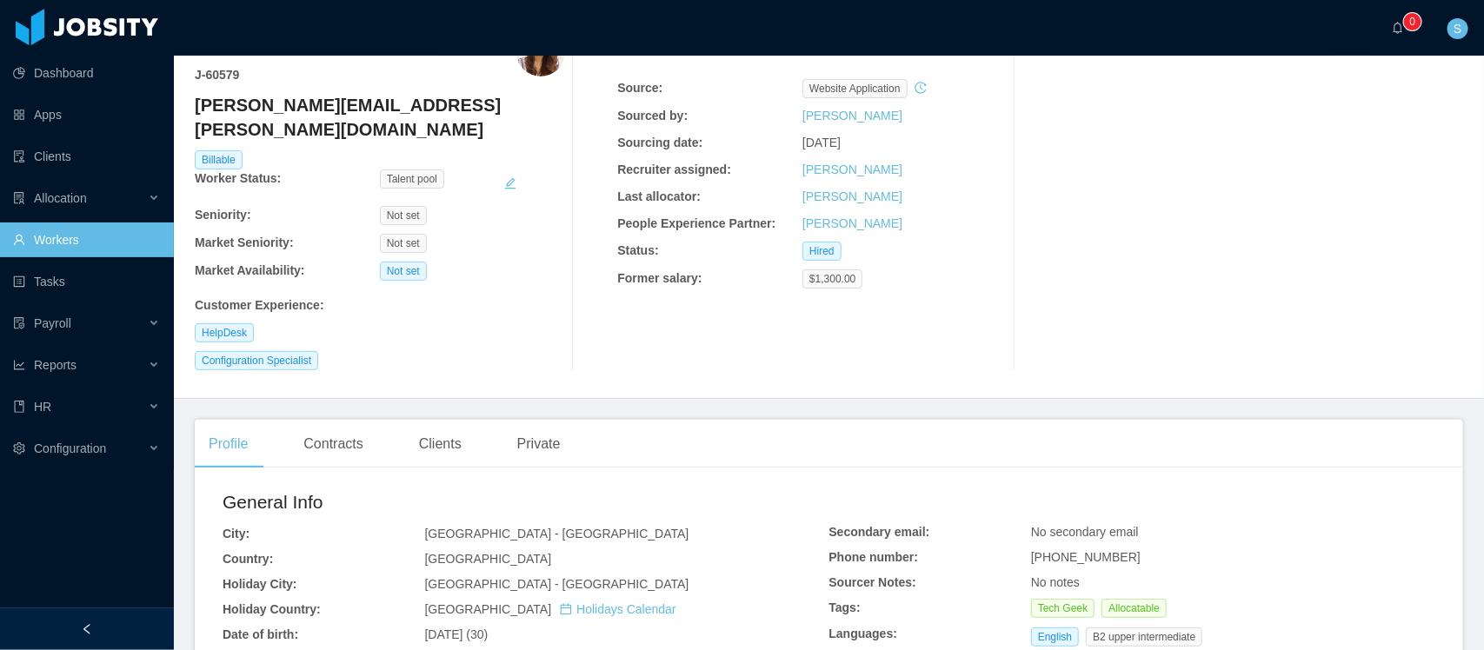
scroll to position [85, 0]
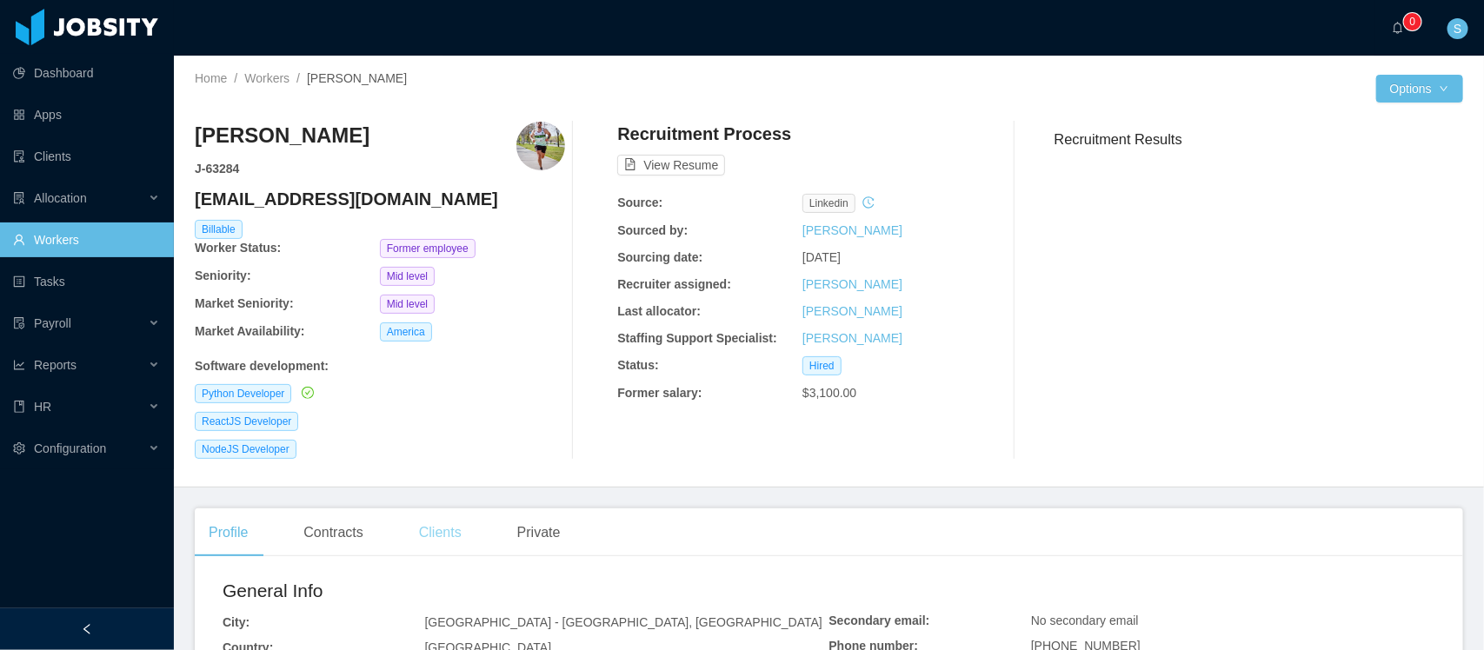
click at [452, 545] on div "Clients" at bounding box center [440, 533] width 70 height 49
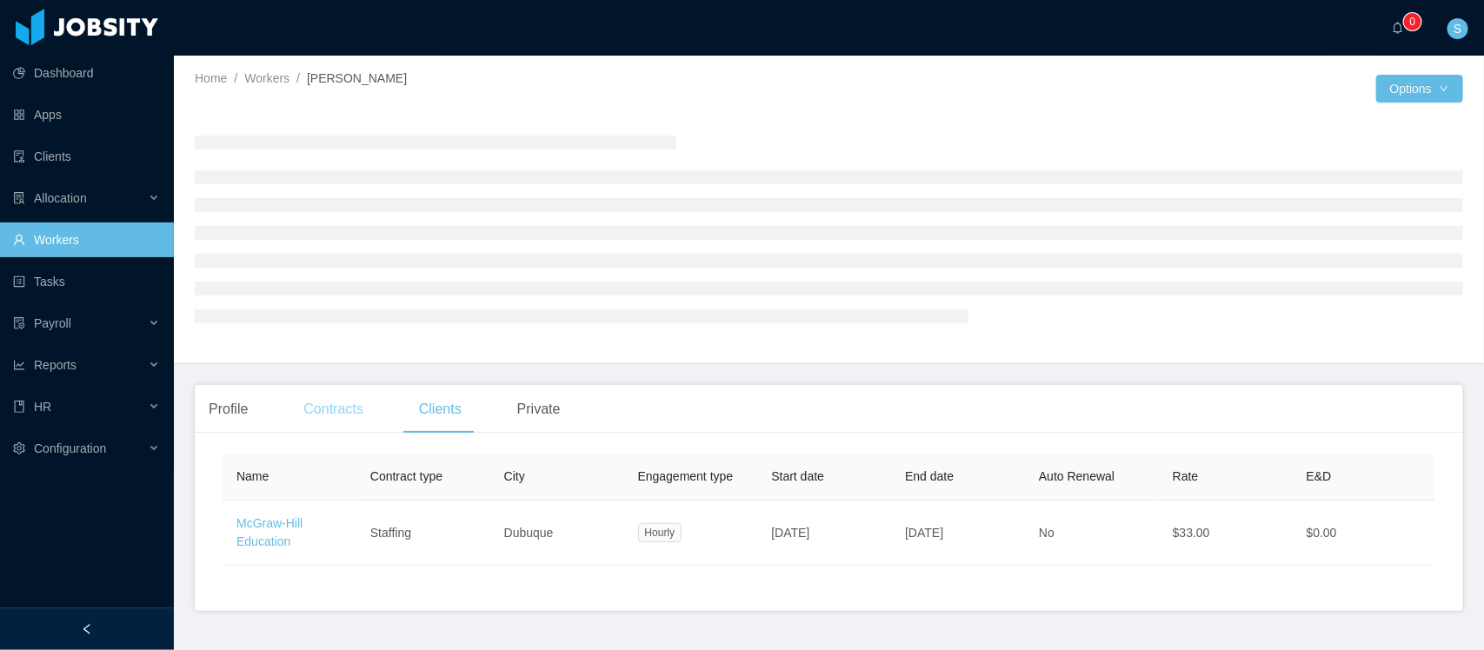
click at [346, 411] on div "Contracts" at bounding box center [332, 409] width 87 height 49
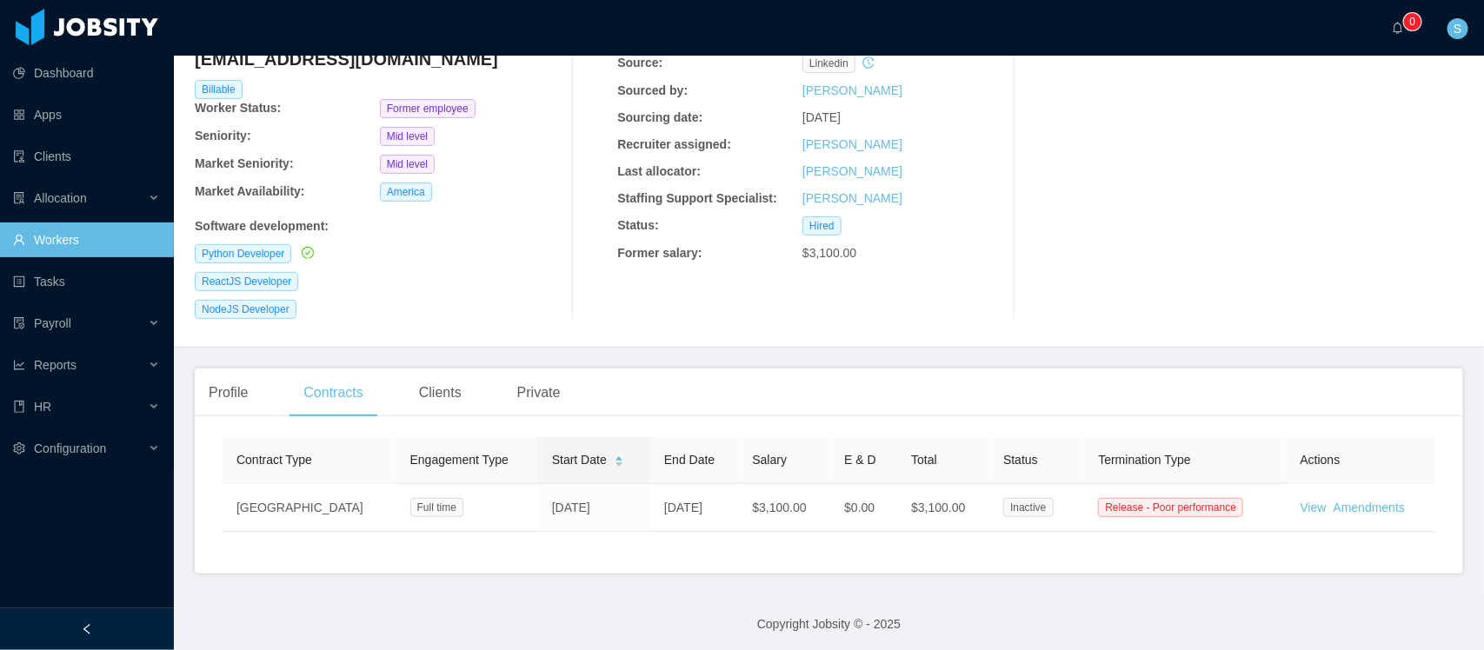
scroll to position [165, 0]
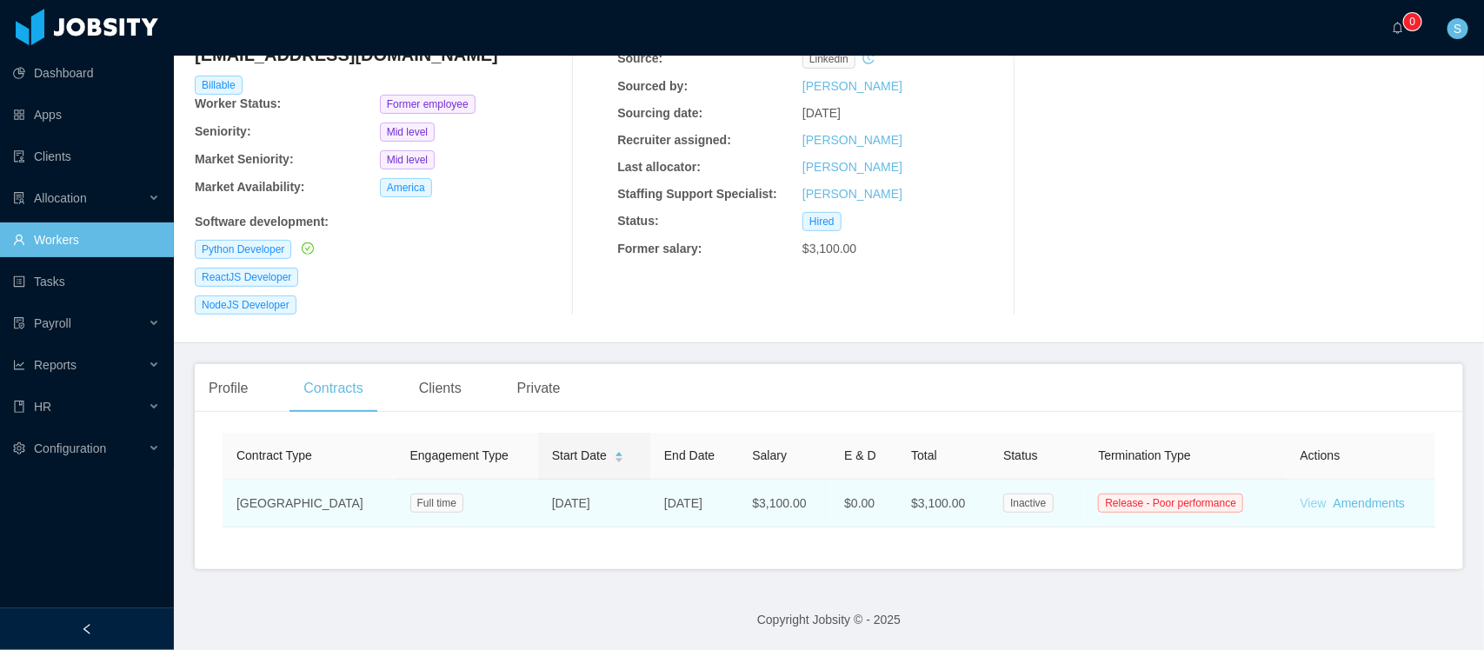
click at [1305, 496] on link "View" at bounding box center [1313, 503] width 26 height 14
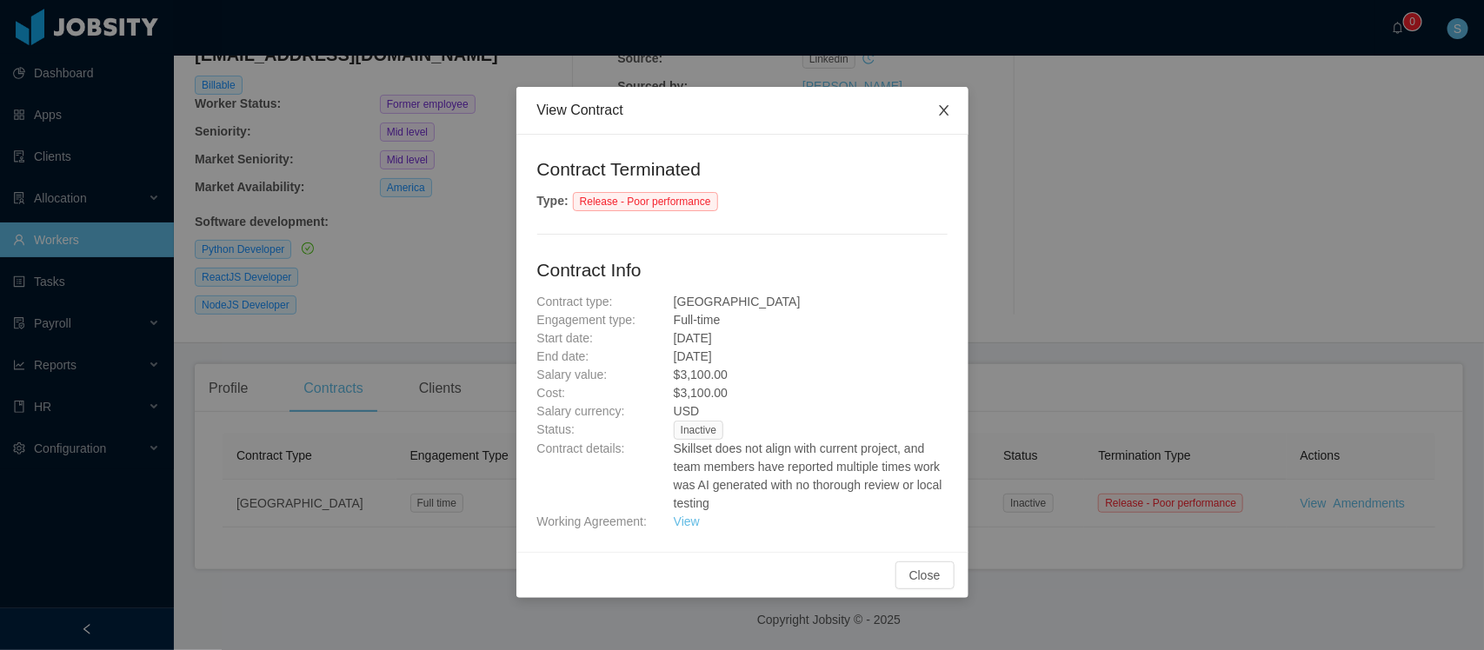
click at [941, 109] on icon "icon: close" at bounding box center [944, 110] width 10 height 10
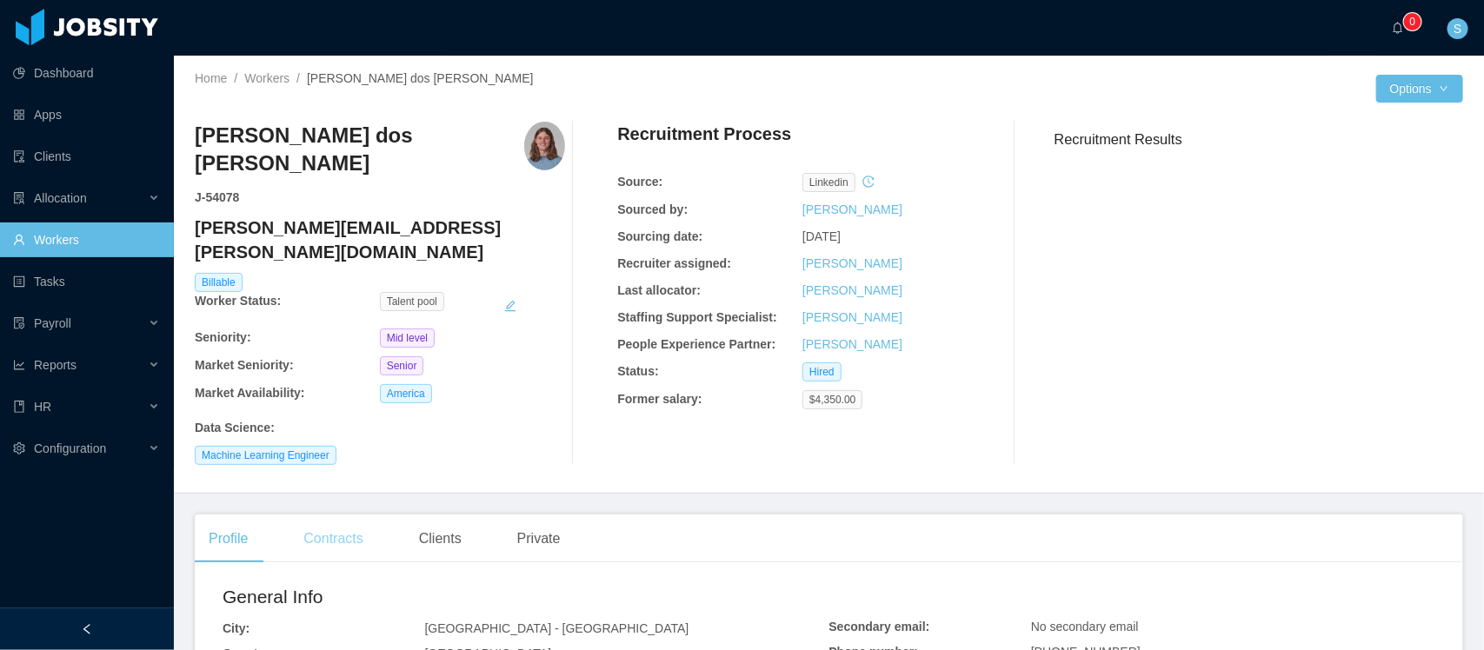
click at [352, 515] on div "Contracts" at bounding box center [332, 539] width 87 height 49
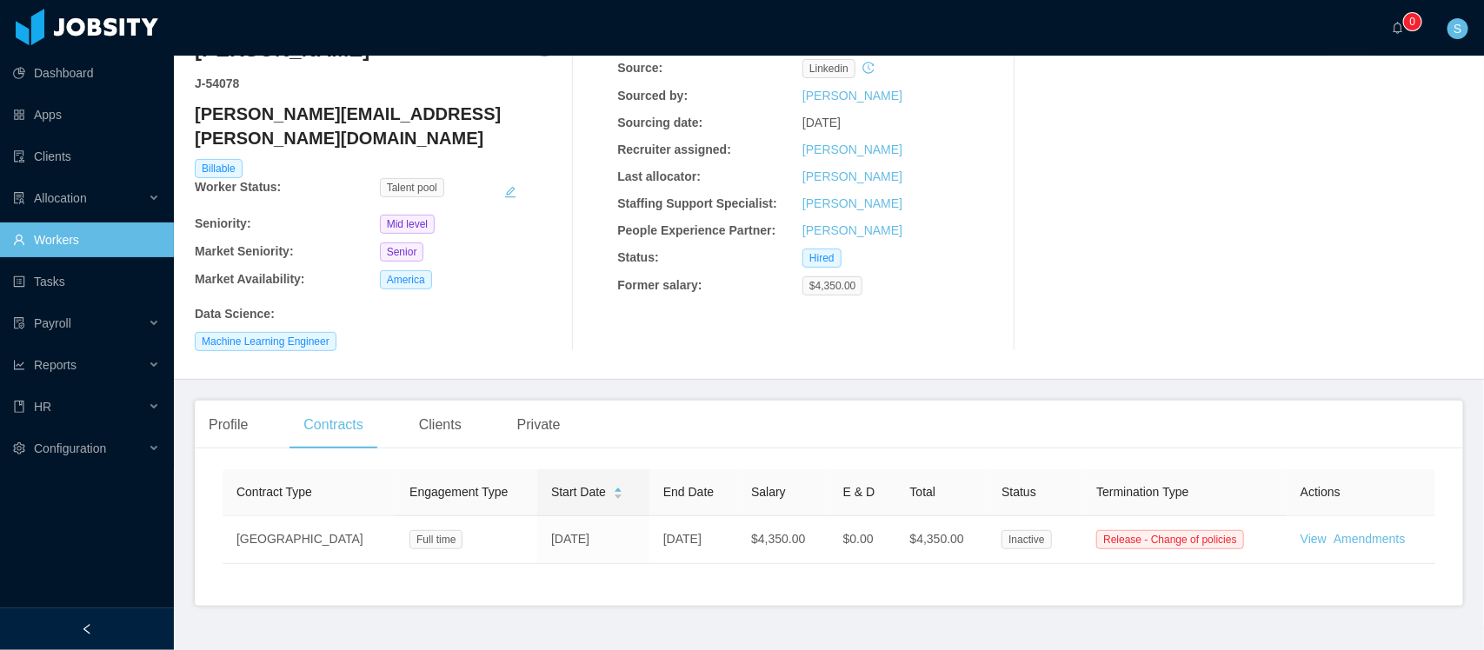
scroll to position [116, 0]
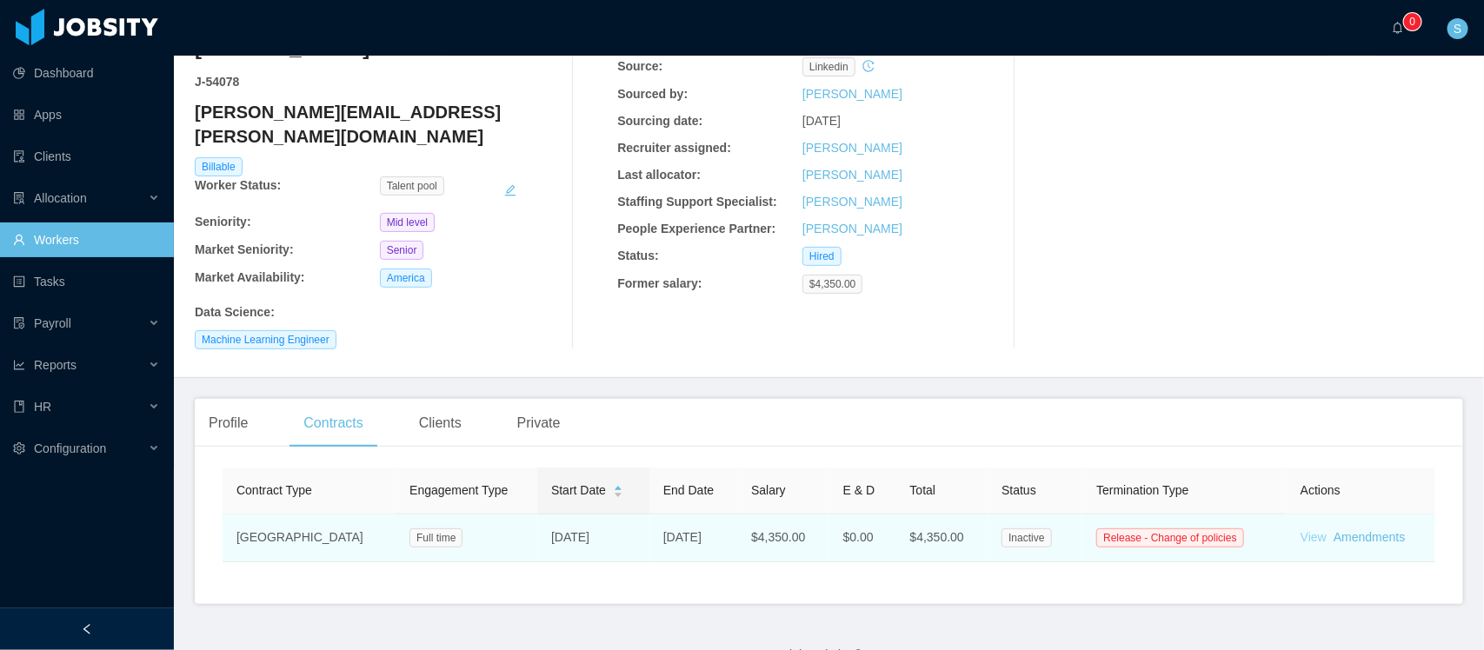
click at [1300, 530] on link "View" at bounding box center [1313, 537] width 26 height 14
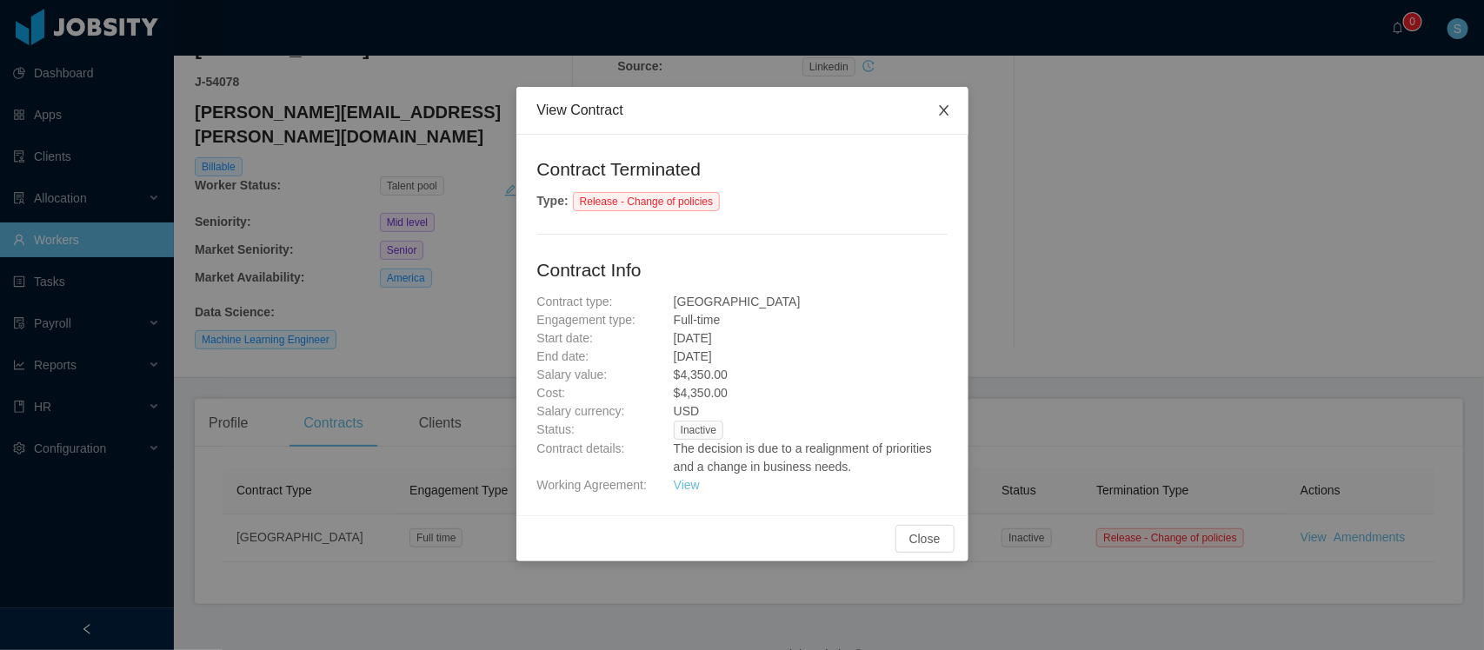
click at [943, 111] on icon "icon: close" at bounding box center [944, 110] width 10 height 10
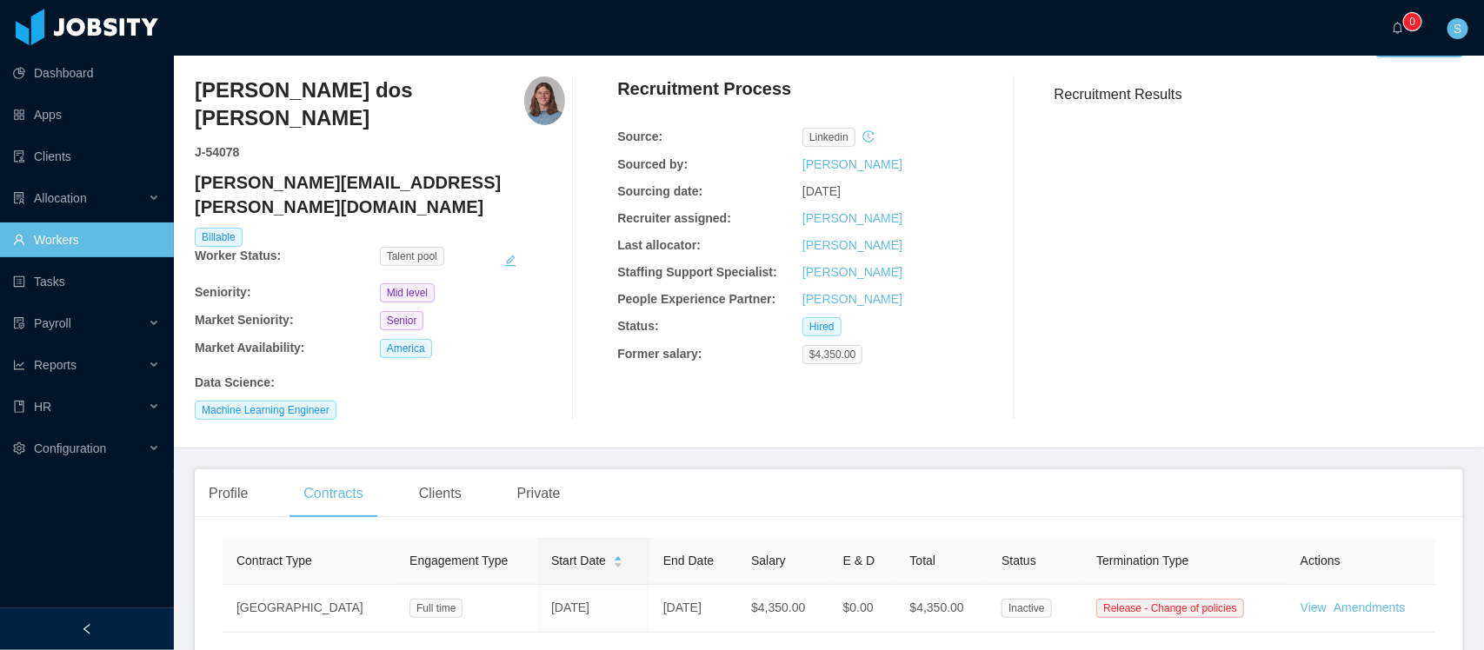
scroll to position [7, 0]
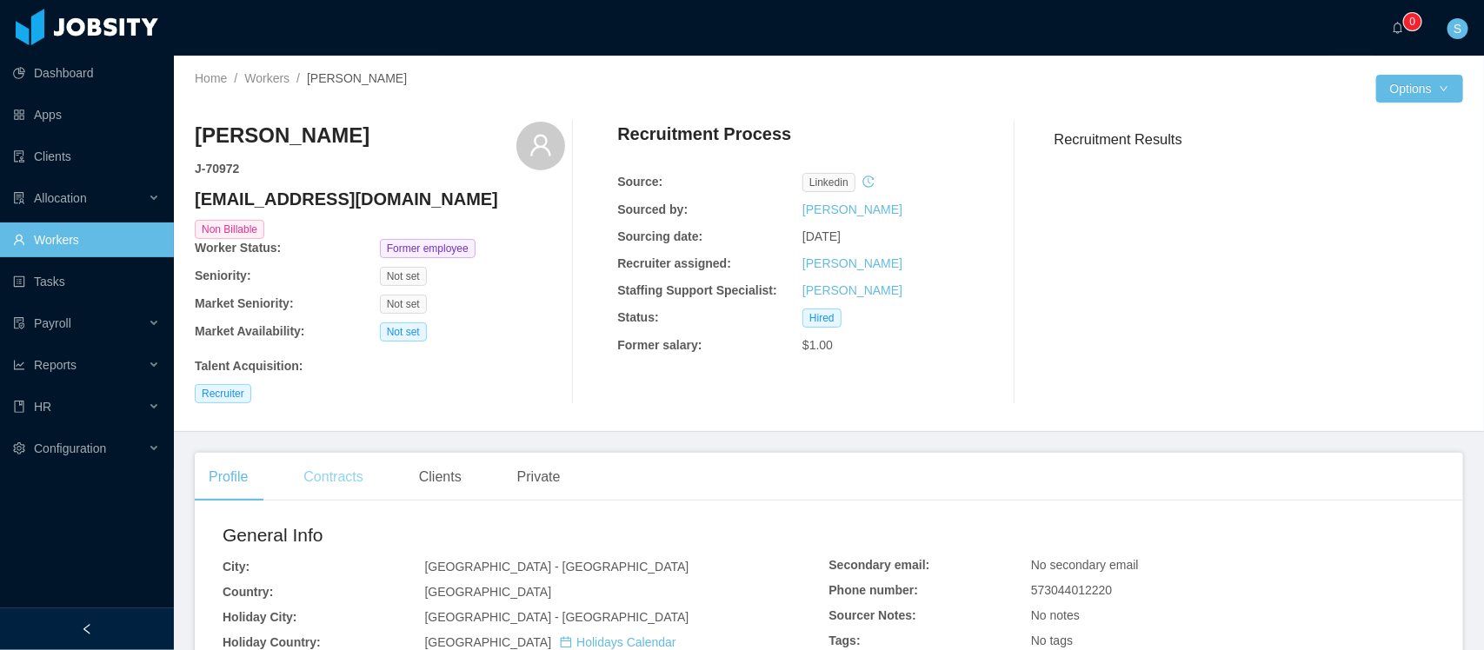
click at [322, 480] on div "Contracts" at bounding box center [332, 477] width 87 height 49
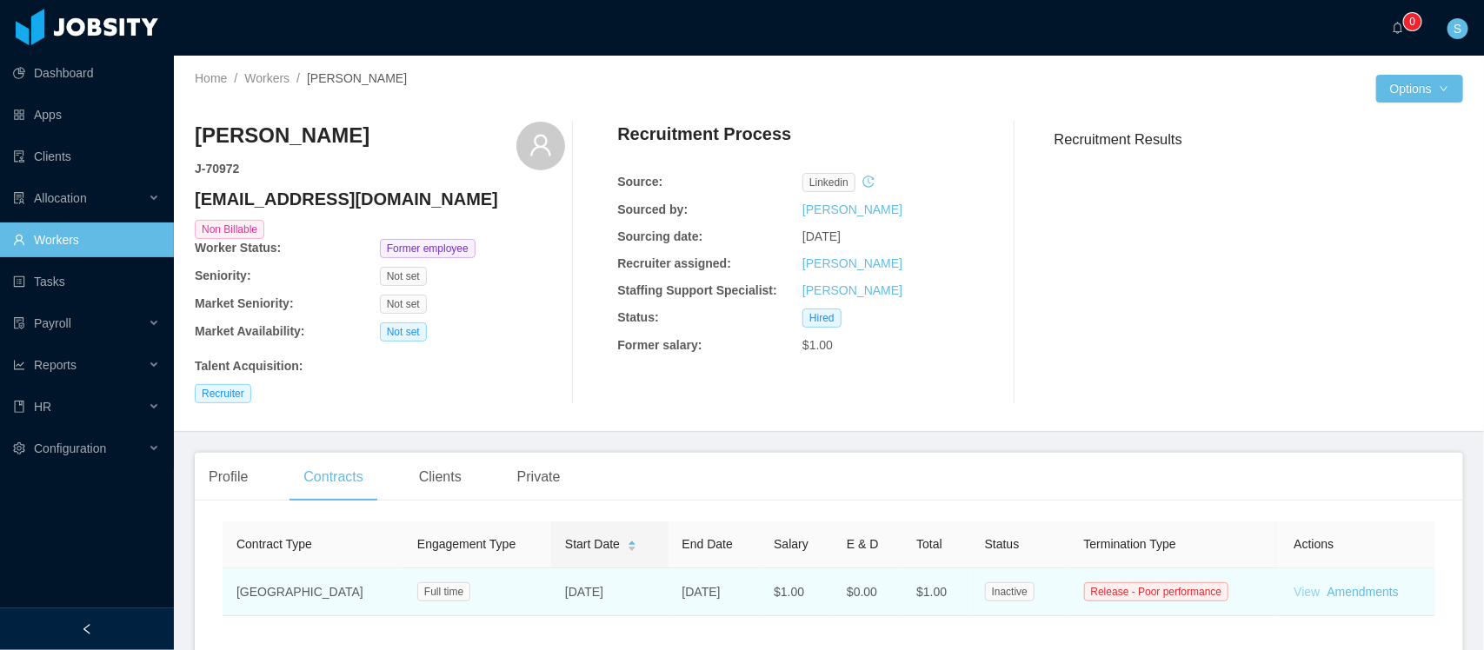
click at [1300, 592] on link "View" at bounding box center [1306, 592] width 26 height 14
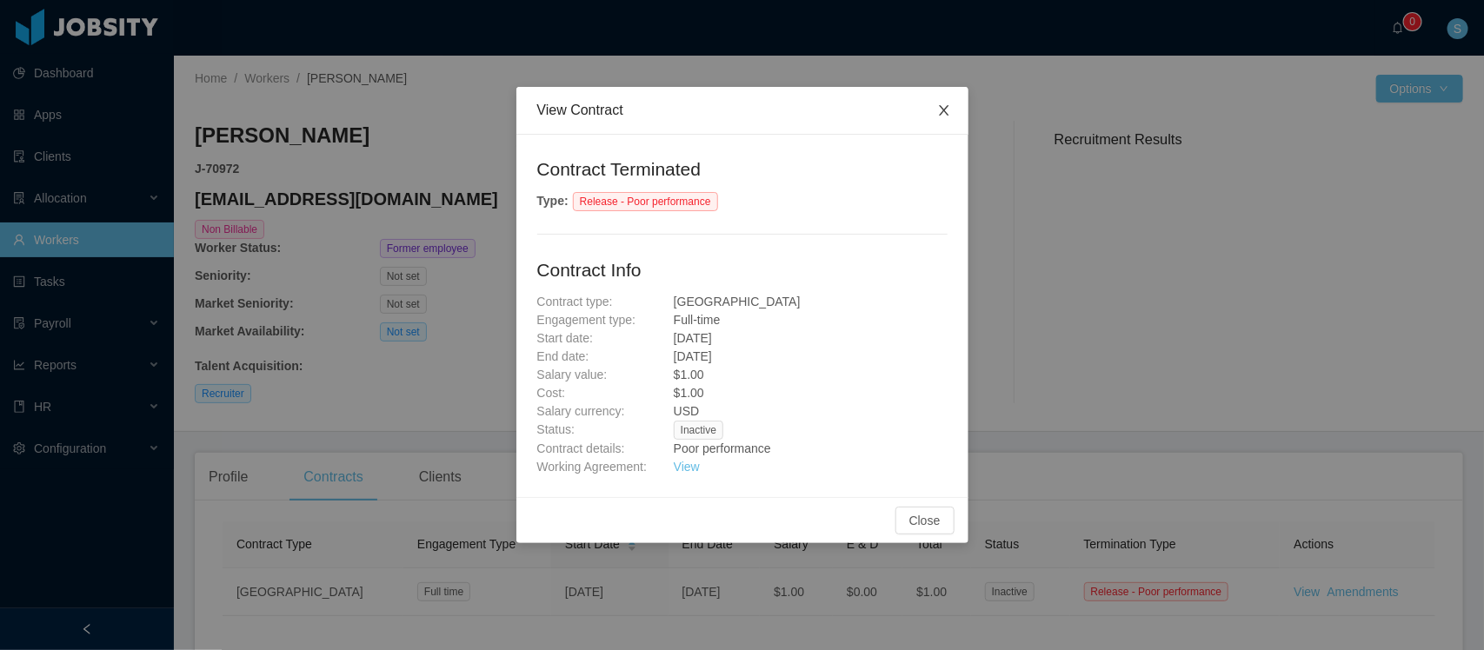
click at [945, 116] on icon "icon: close" at bounding box center [944, 110] width 14 height 14
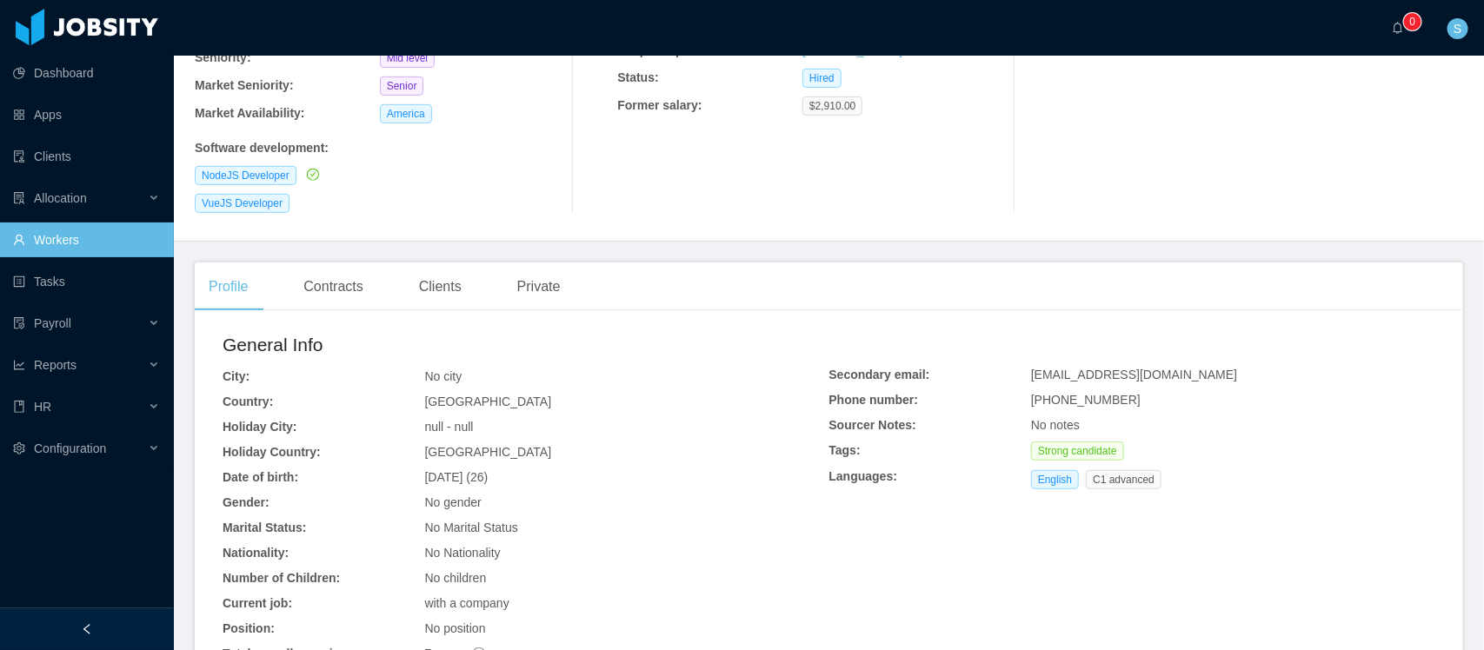
scroll to position [326, 0]
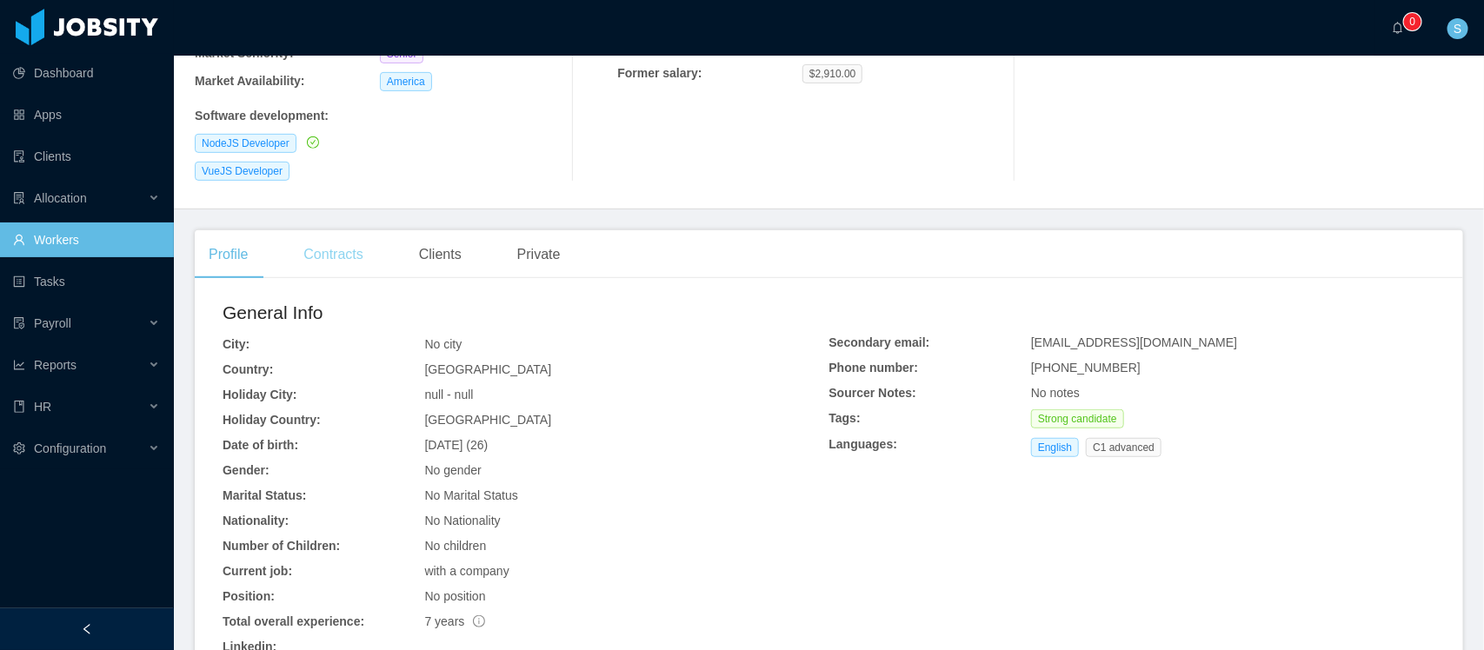
click at [353, 230] on div "Contracts" at bounding box center [332, 254] width 87 height 49
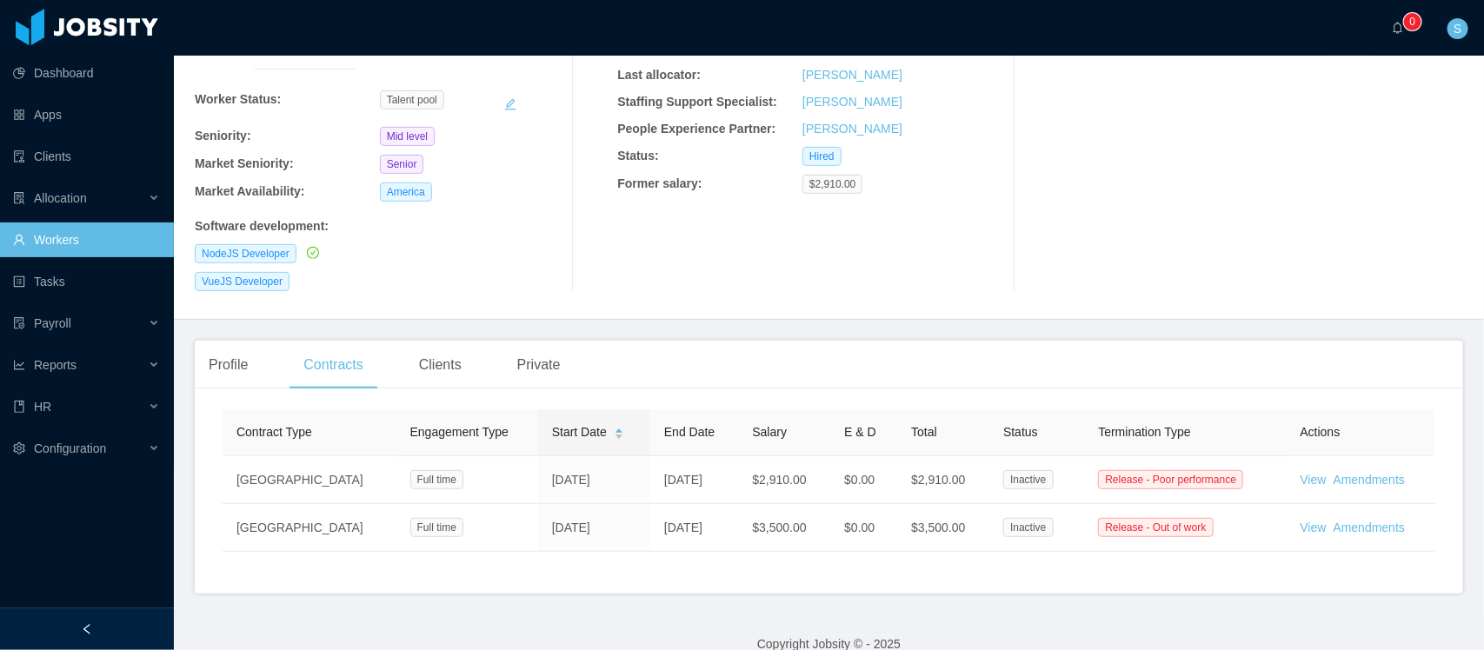
scroll to position [217, 0]
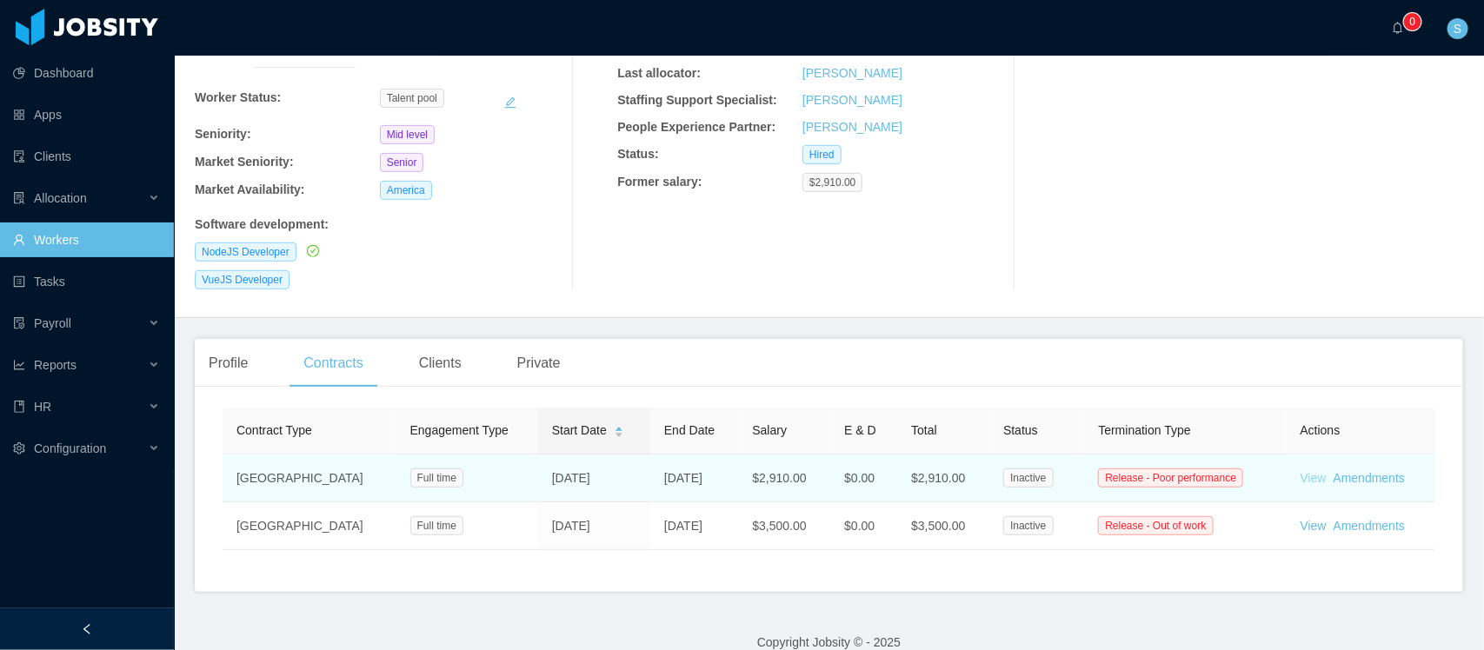
click at [1300, 471] on link "View" at bounding box center [1313, 478] width 26 height 14
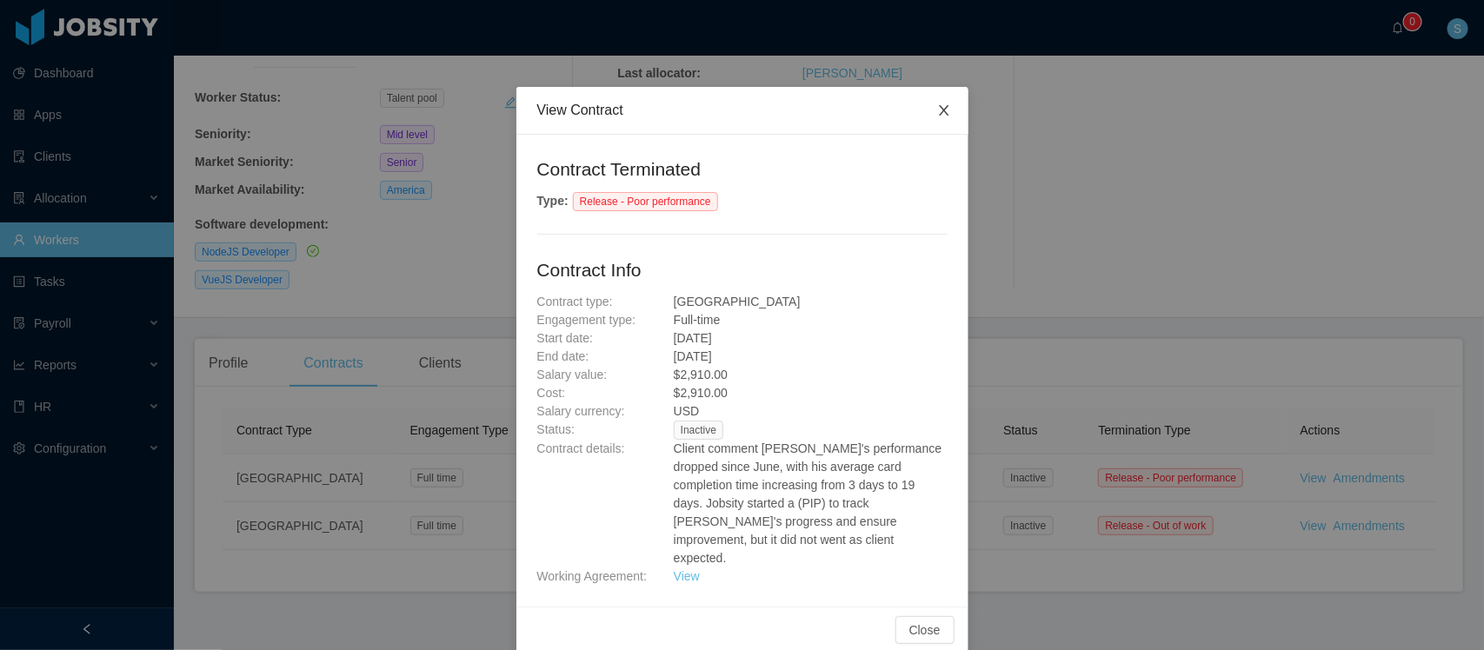
click at [939, 107] on icon "icon: close" at bounding box center [944, 110] width 10 height 10
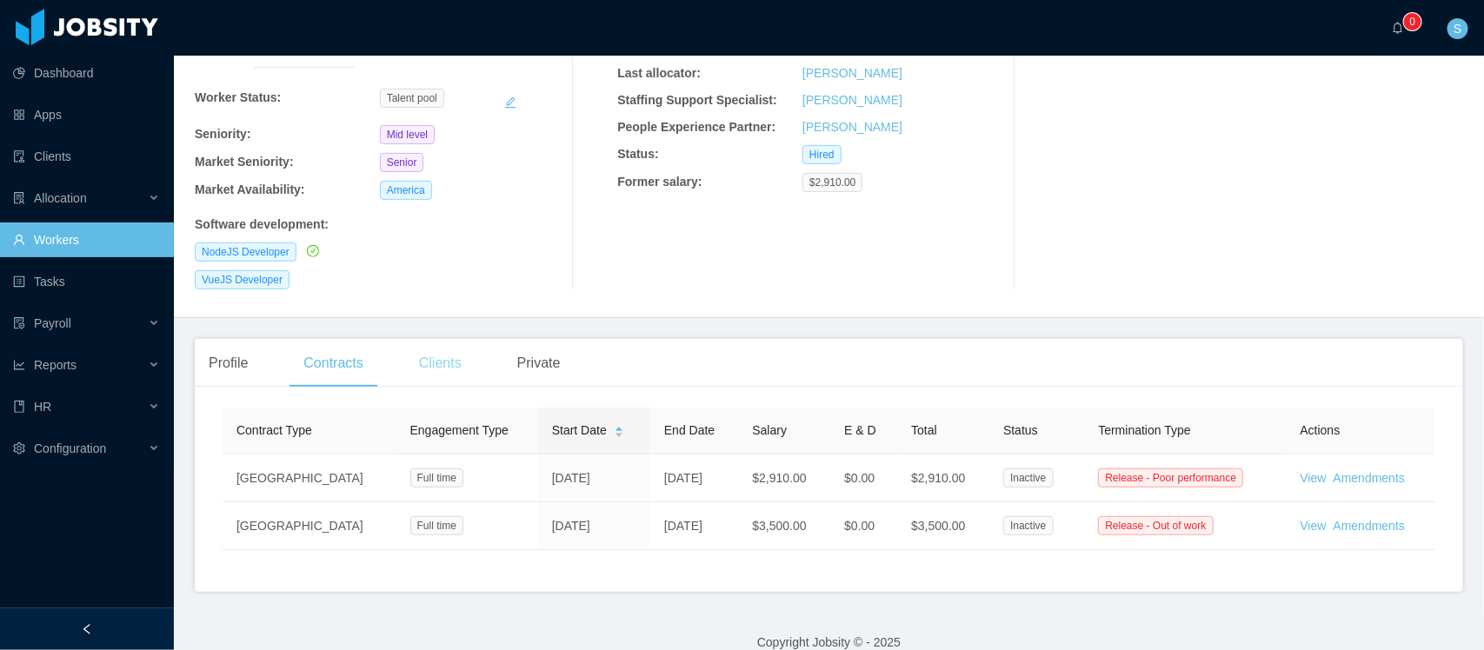
click at [445, 342] on div "Clients" at bounding box center [440, 363] width 70 height 49
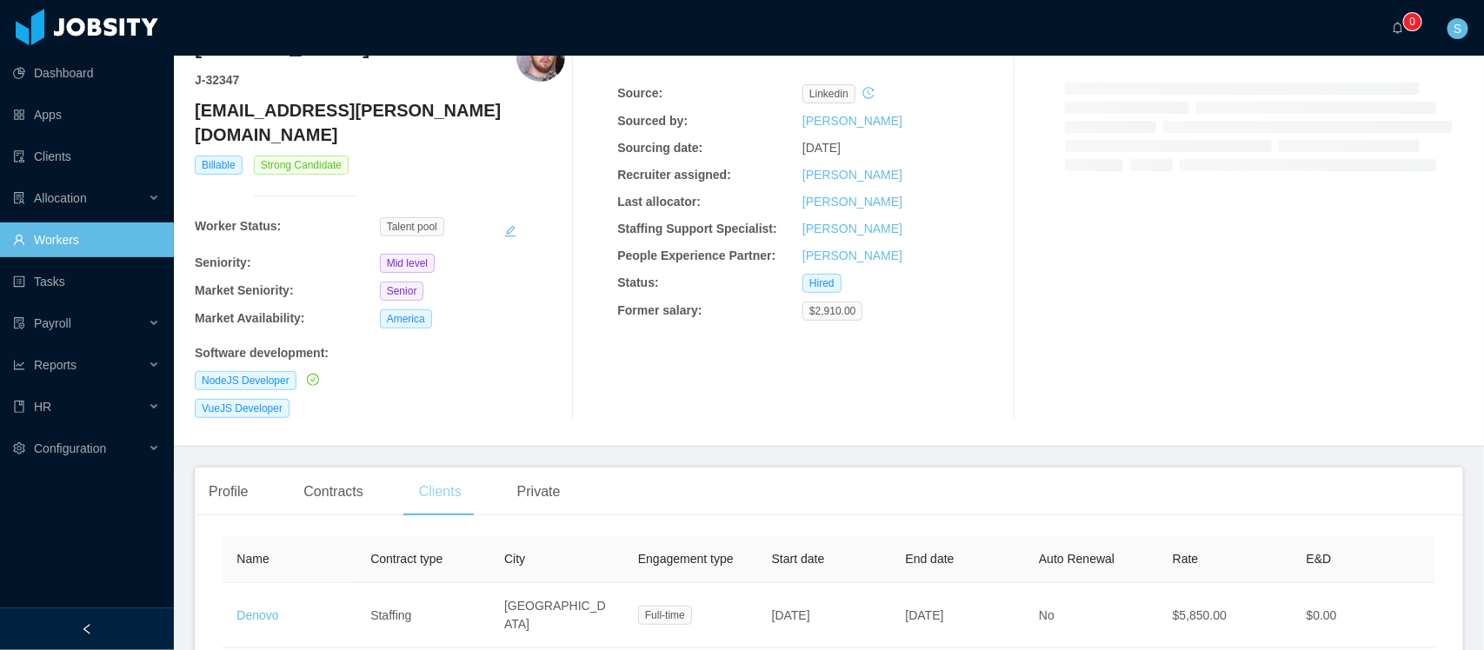
scroll to position [192, 0]
